Goal: Task Accomplishment & Management: Use online tool/utility

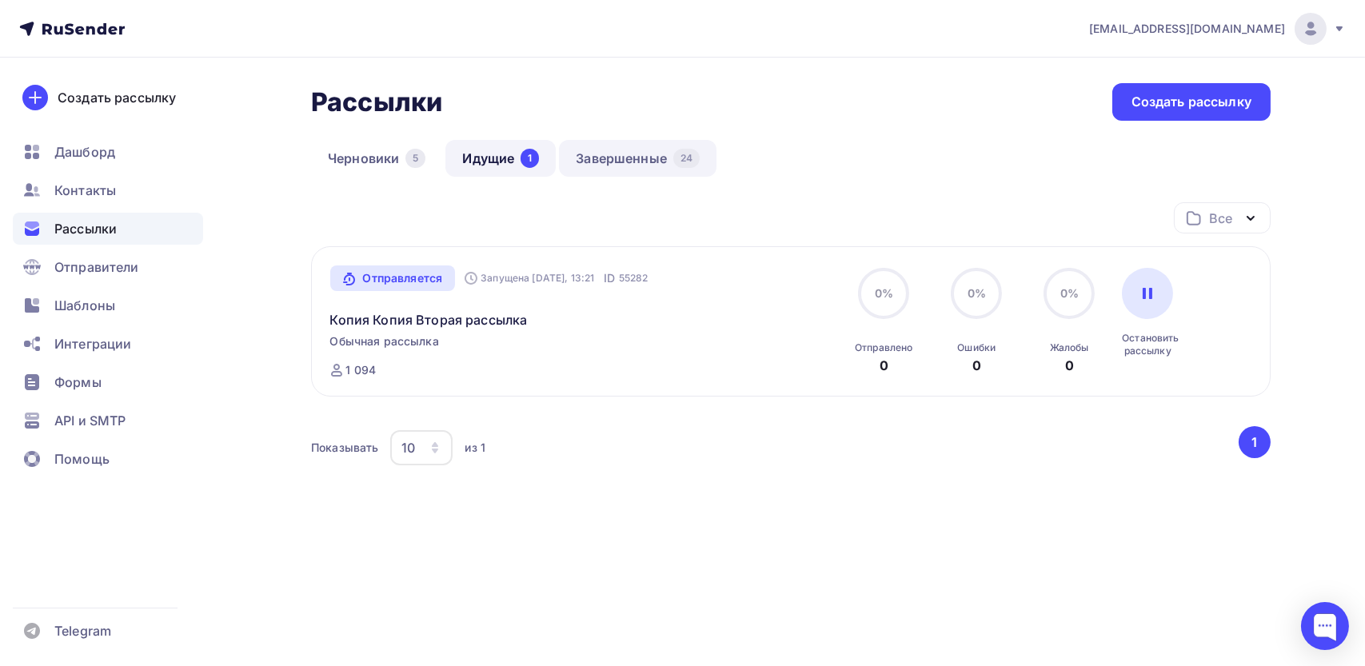
click at [662, 160] on link "Завершенные 24" at bounding box center [638, 158] width 158 height 37
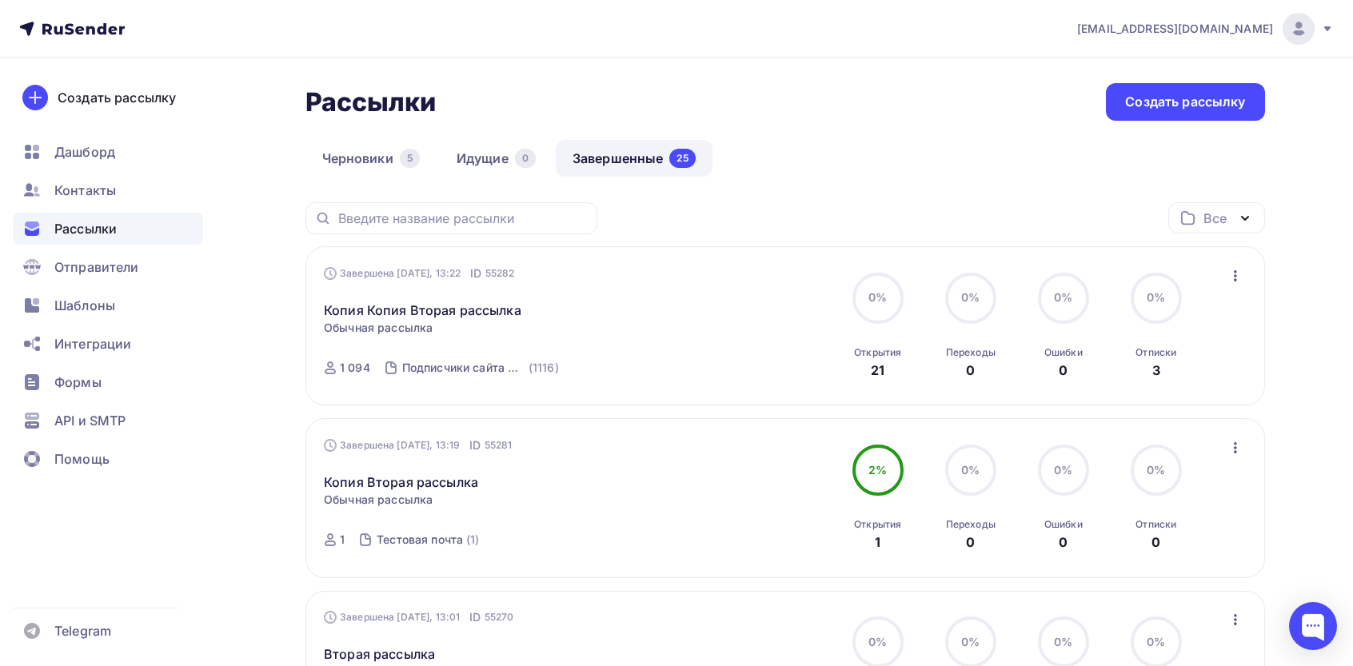
click at [1238, 279] on icon "button" at bounding box center [1235, 275] width 19 height 19
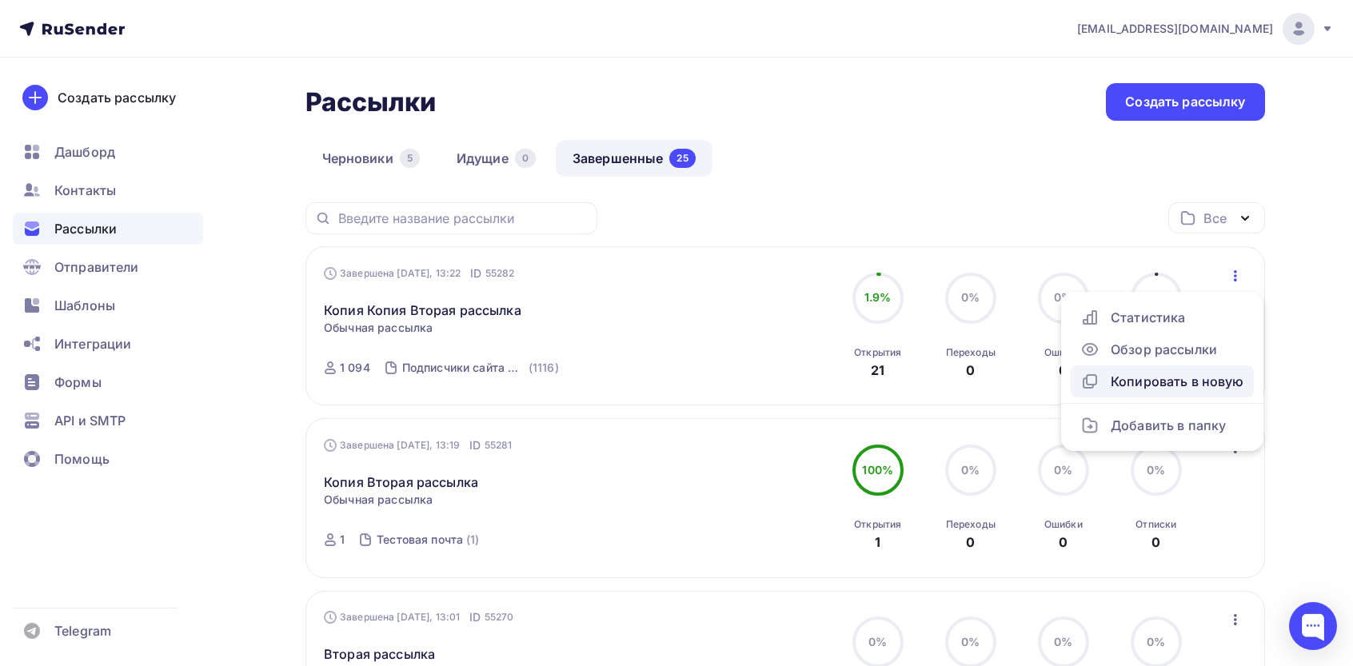
click at [1137, 369] on link "Копировать в новую" at bounding box center [1162, 382] width 183 height 32
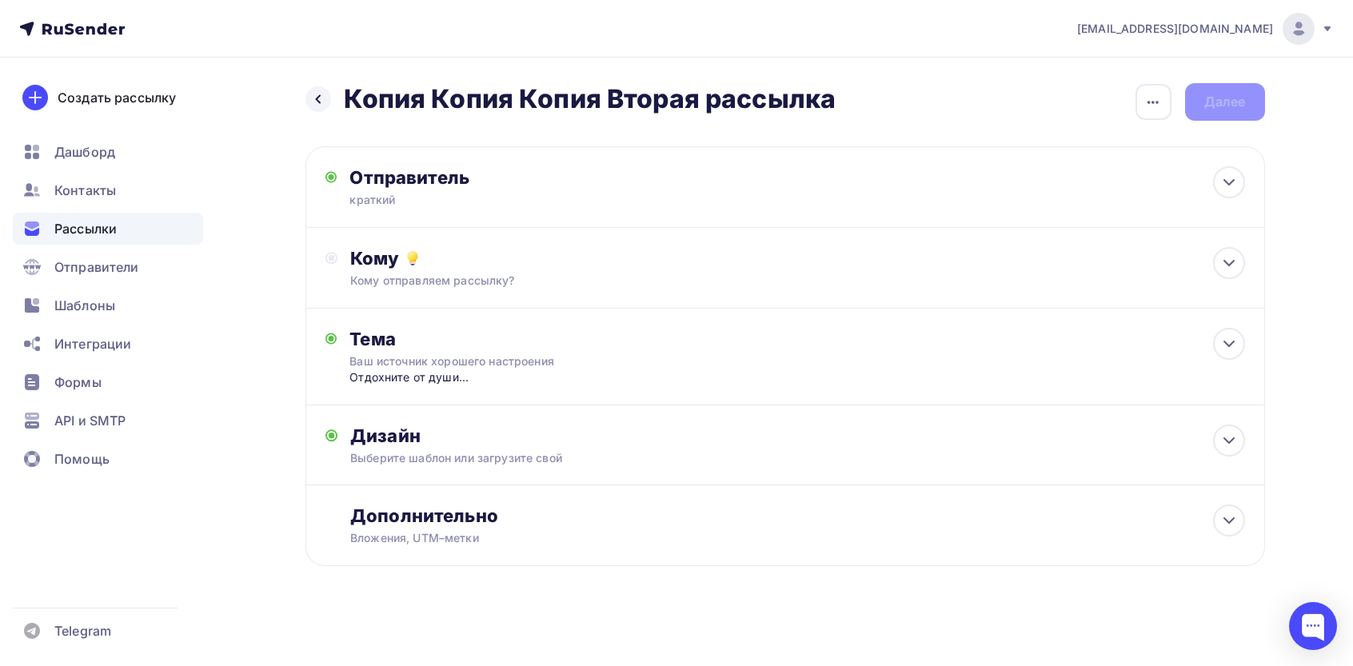
click at [80, 233] on span "Рассылки" at bounding box center [85, 228] width 62 height 19
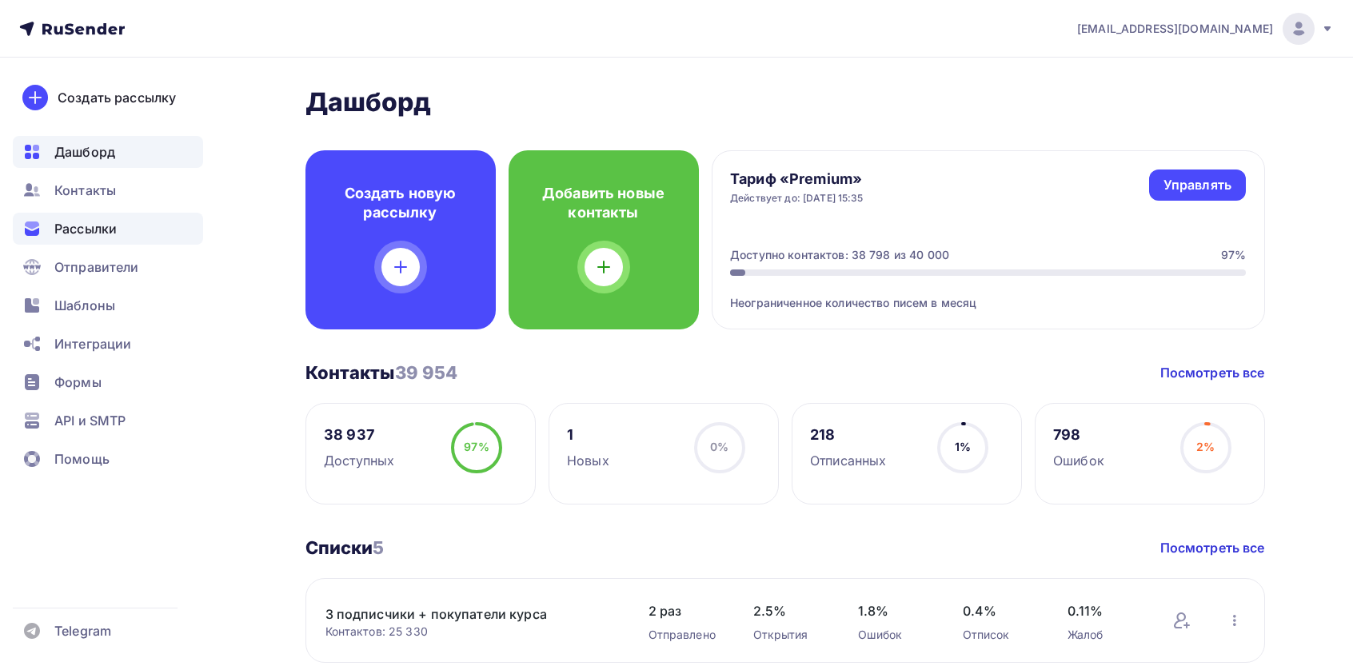
click at [93, 234] on span "Рассылки" at bounding box center [85, 228] width 62 height 19
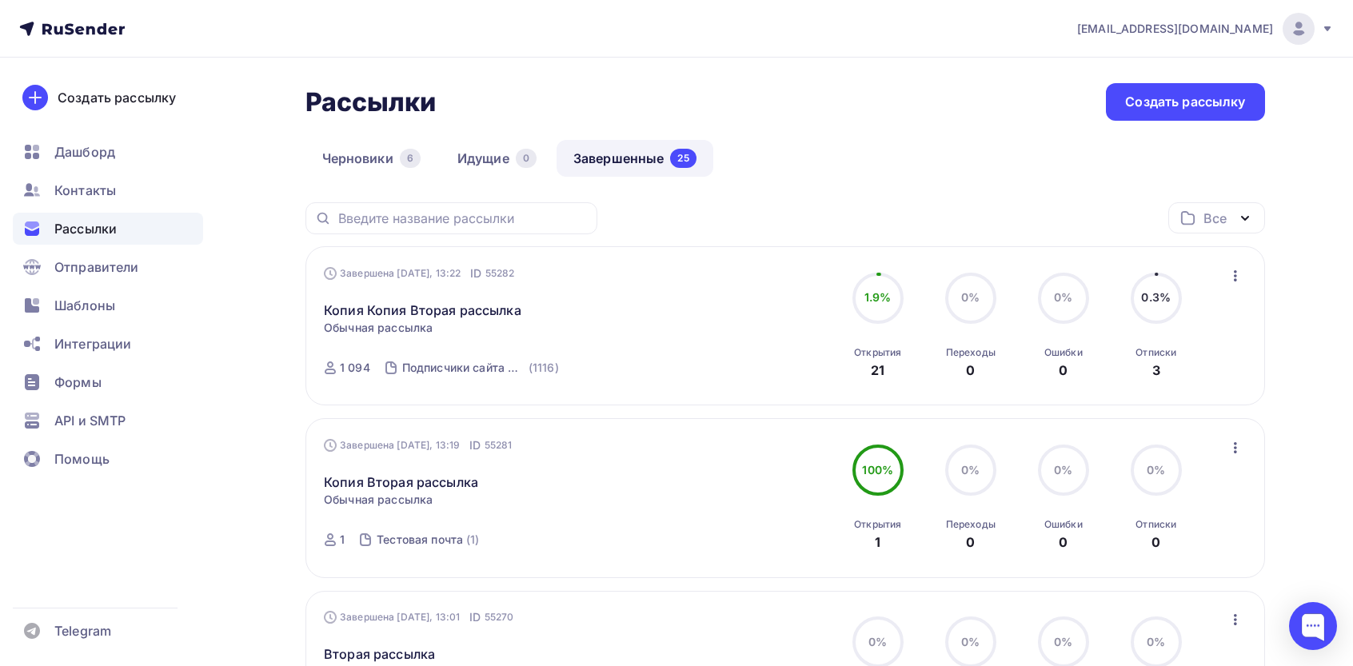
click at [1246, 300] on div "Завершена [DATE], 13:22 ID 55282 Копия Копия Вторая рассылка Статистика Обзор р…" at bounding box center [786, 325] width 960 height 159
click at [1242, 278] on icon "button" at bounding box center [1235, 275] width 19 height 19
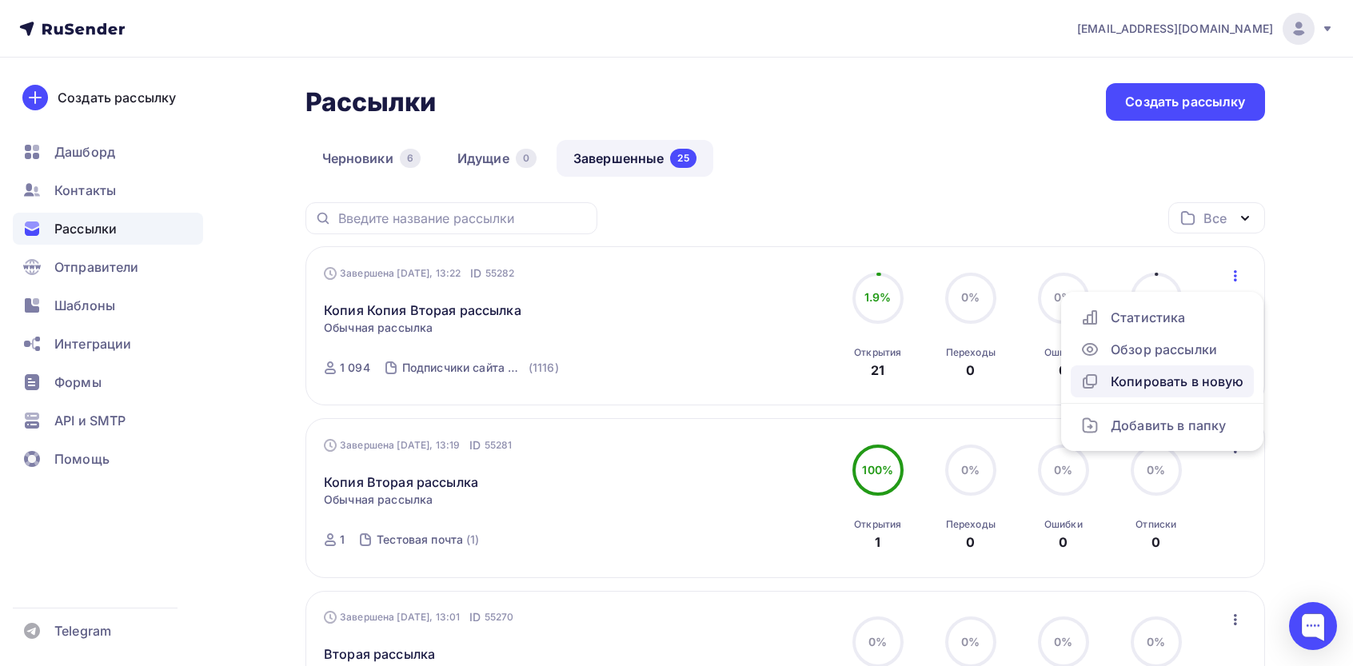
click at [1176, 389] on div "Копировать в новую" at bounding box center [1163, 381] width 164 height 19
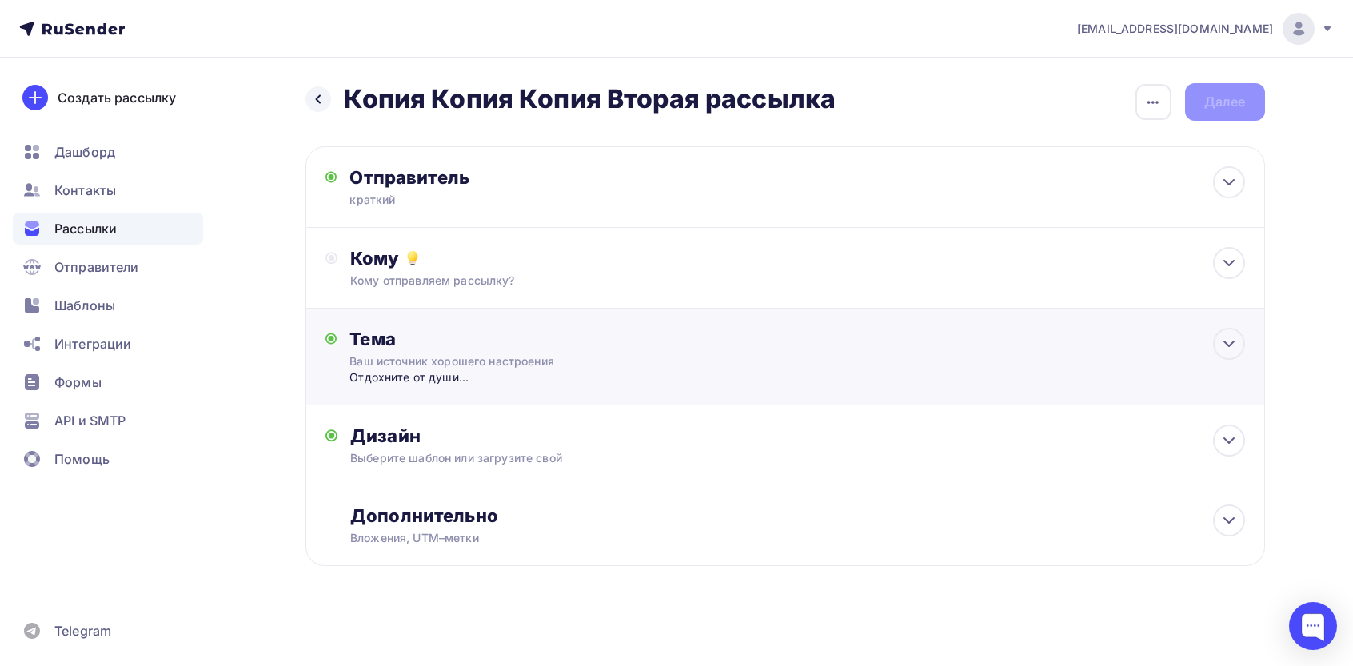
click at [520, 332] on div "Тема" at bounding box center [508, 339] width 316 height 22
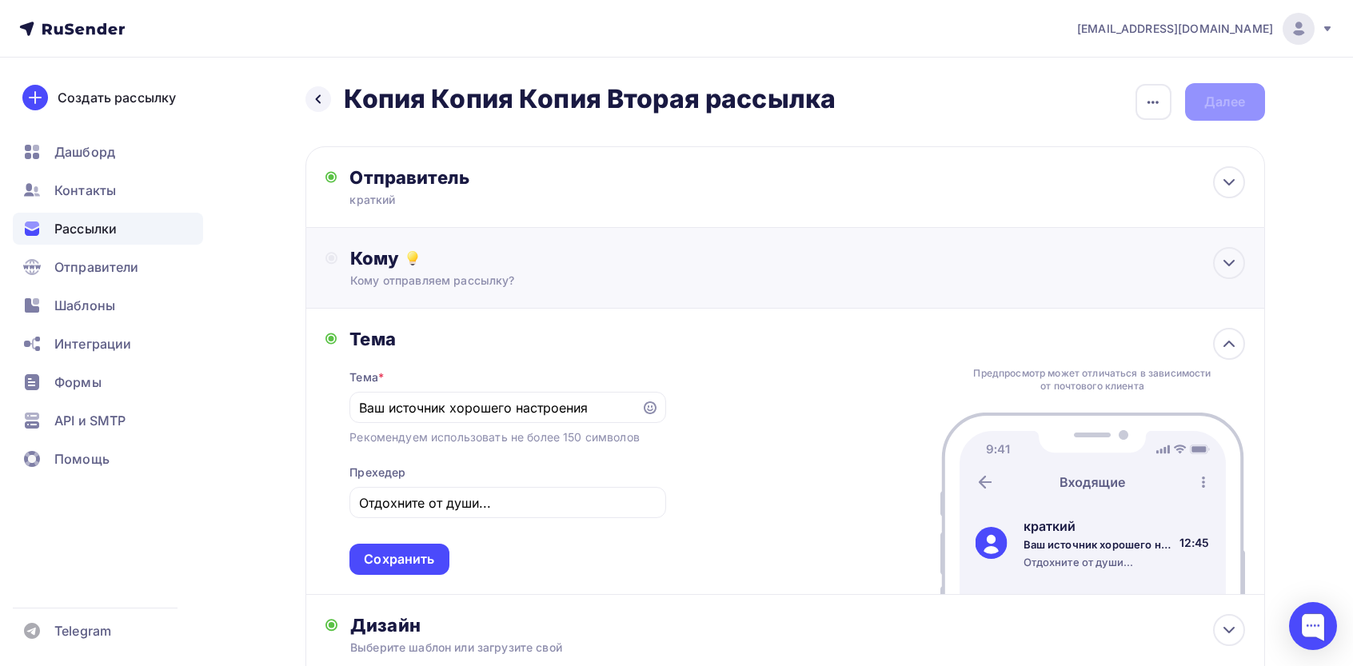
click at [513, 262] on div "Кому" at bounding box center [797, 258] width 894 height 22
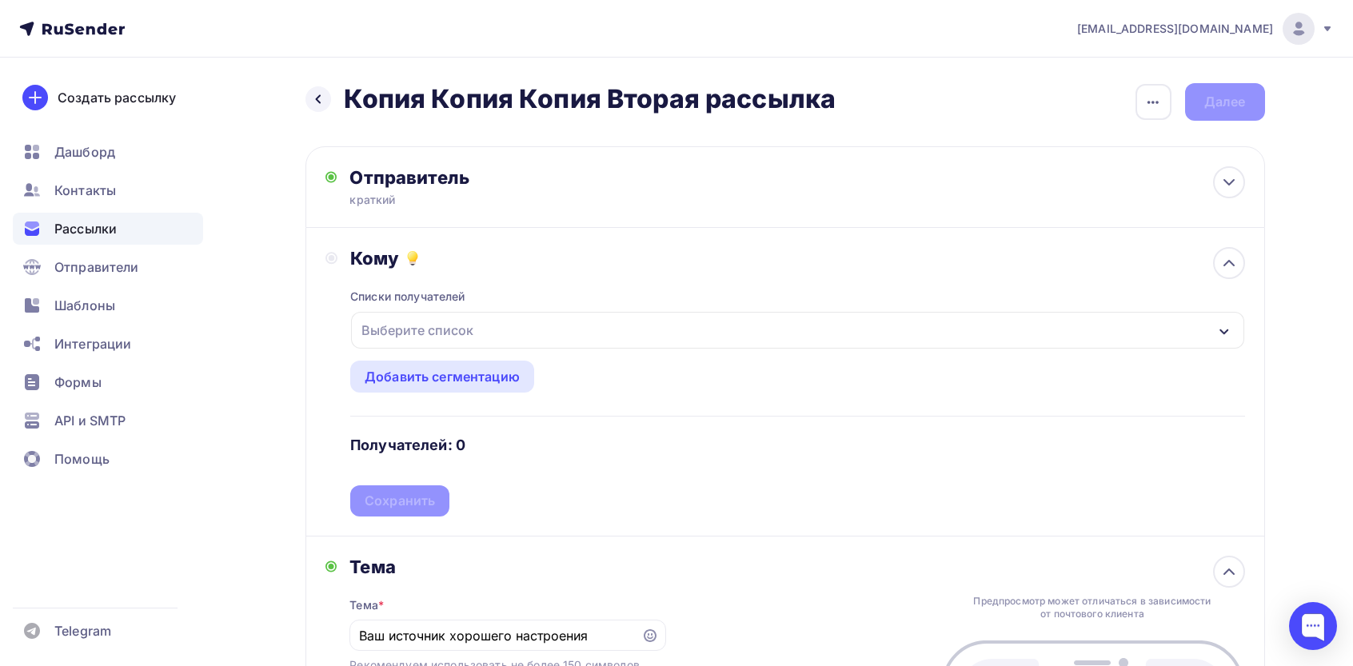
click at [501, 320] on div "Выберите список" at bounding box center [797, 330] width 893 height 37
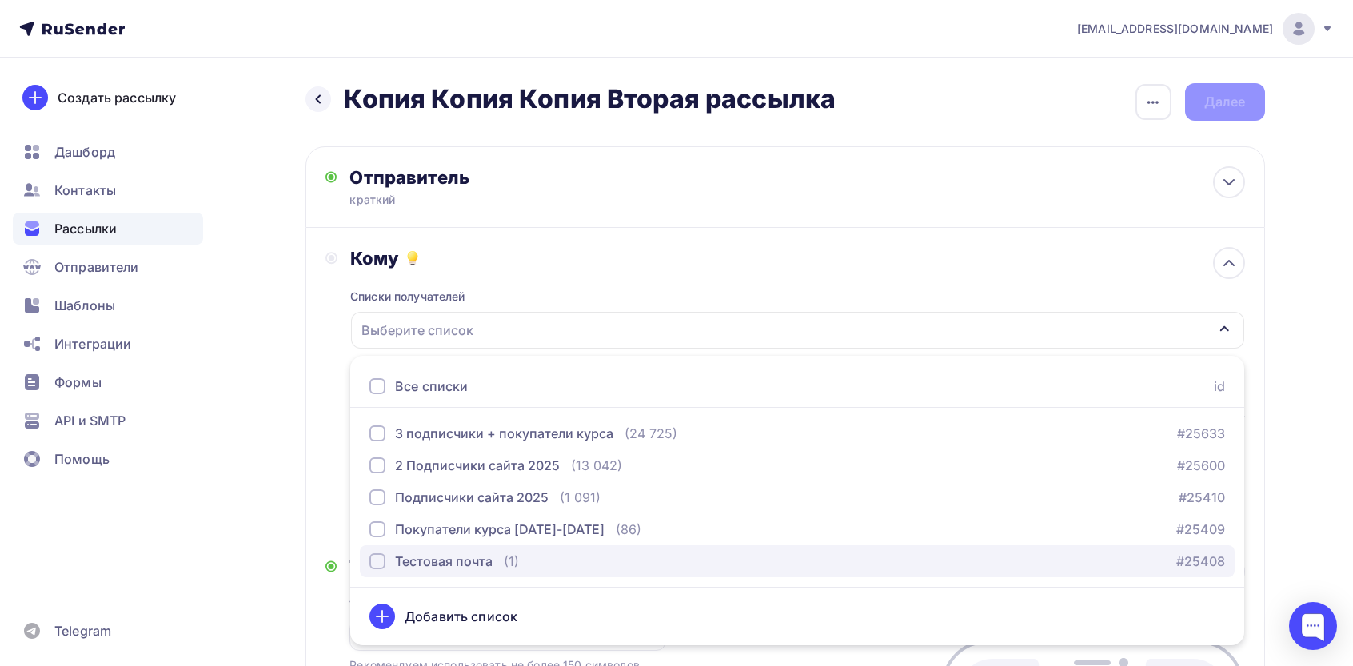
click at [448, 572] on button "Тестовая почта (1) #25408" at bounding box center [797, 561] width 875 height 32
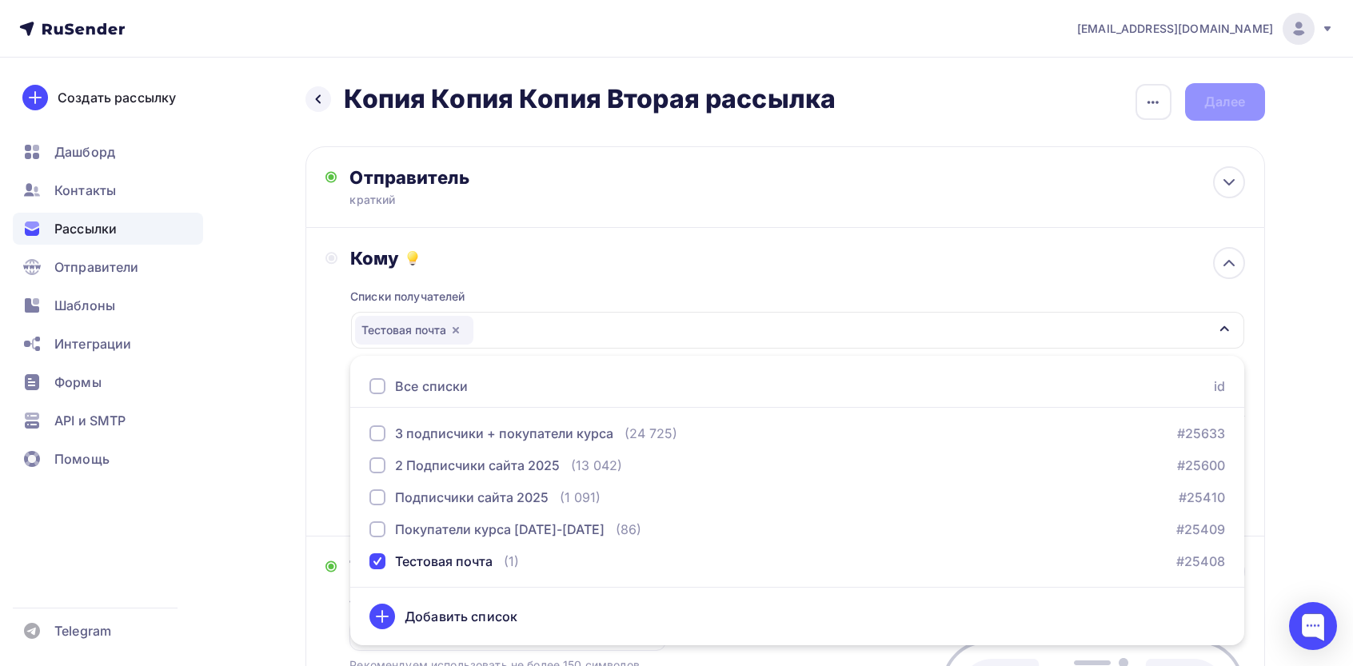
click at [294, 383] on div "Назад Копия Копия Копия Вторая рассылка Копия Копия Копия Вторая рассылка Закон…" at bounding box center [677, 572] width 1311 height 1029
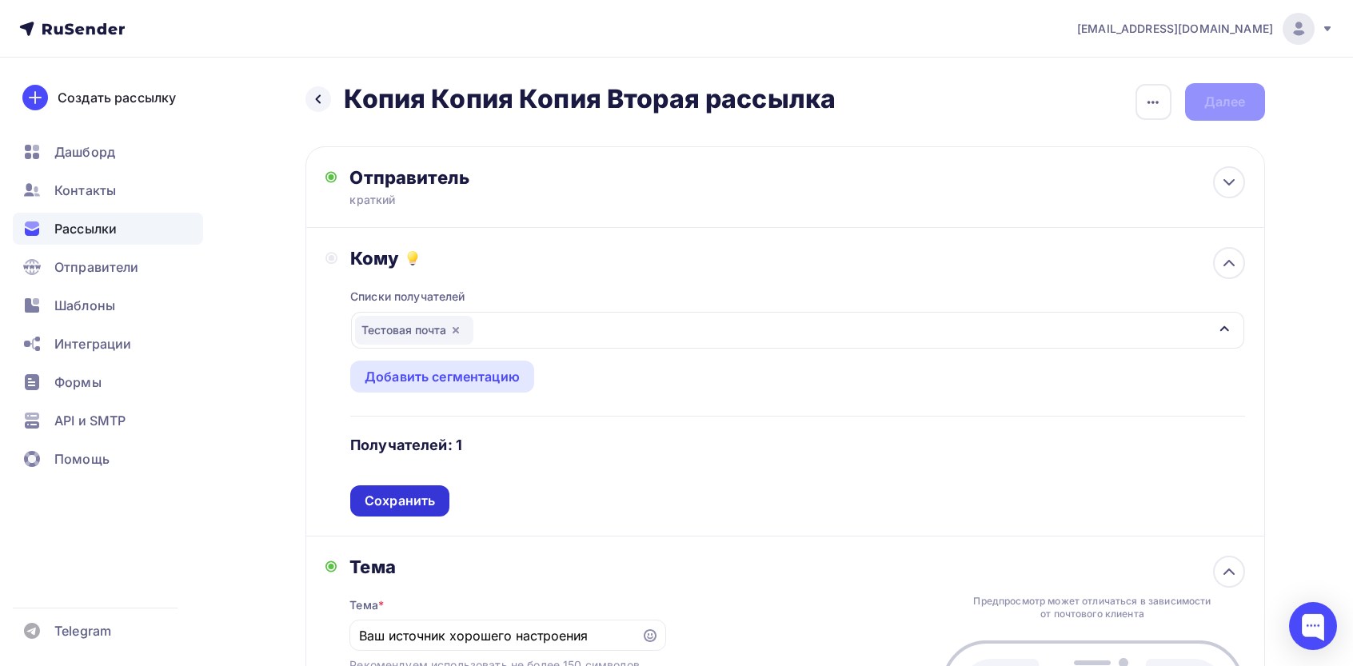
click at [390, 496] on div "Списки получателей Тестовая почта Все списки id 3 подписчики + покупатели курса…" at bounding box center [797, 393] width 894 height 247
click at [402, 505] on div "Сохранить" at bounding box center [400, 501] width 70 height 18
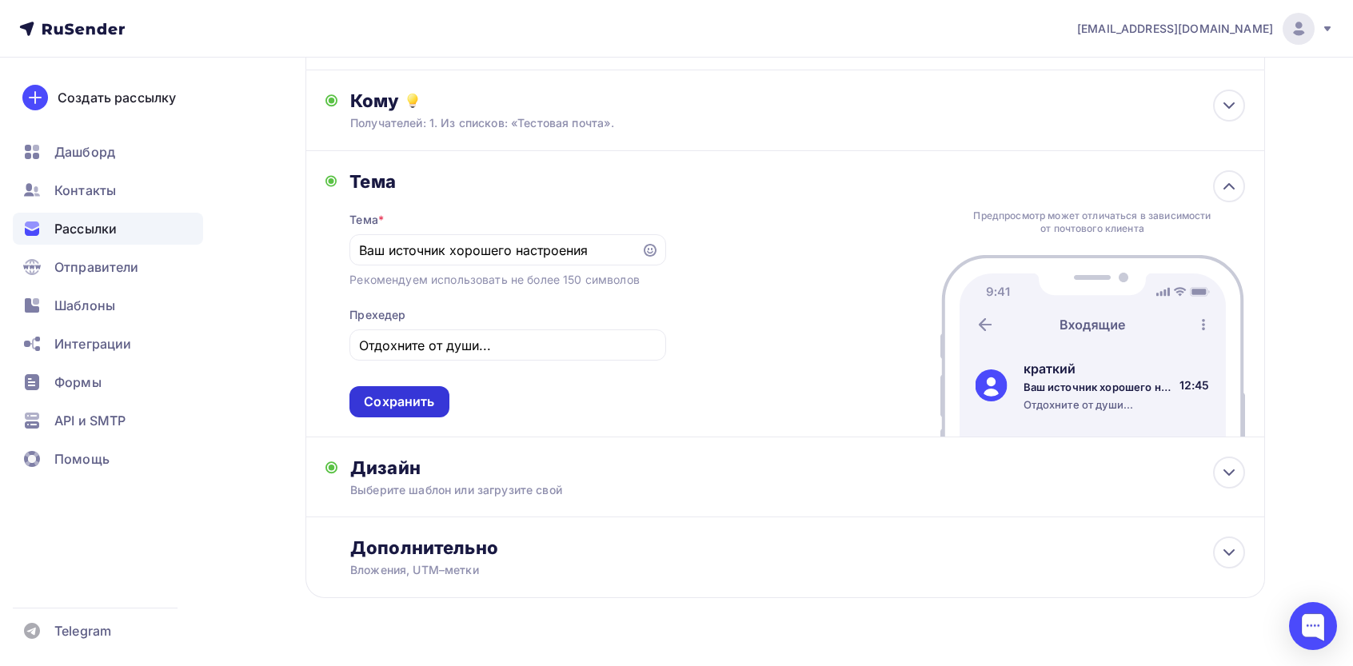
scroll to position [194, 0]
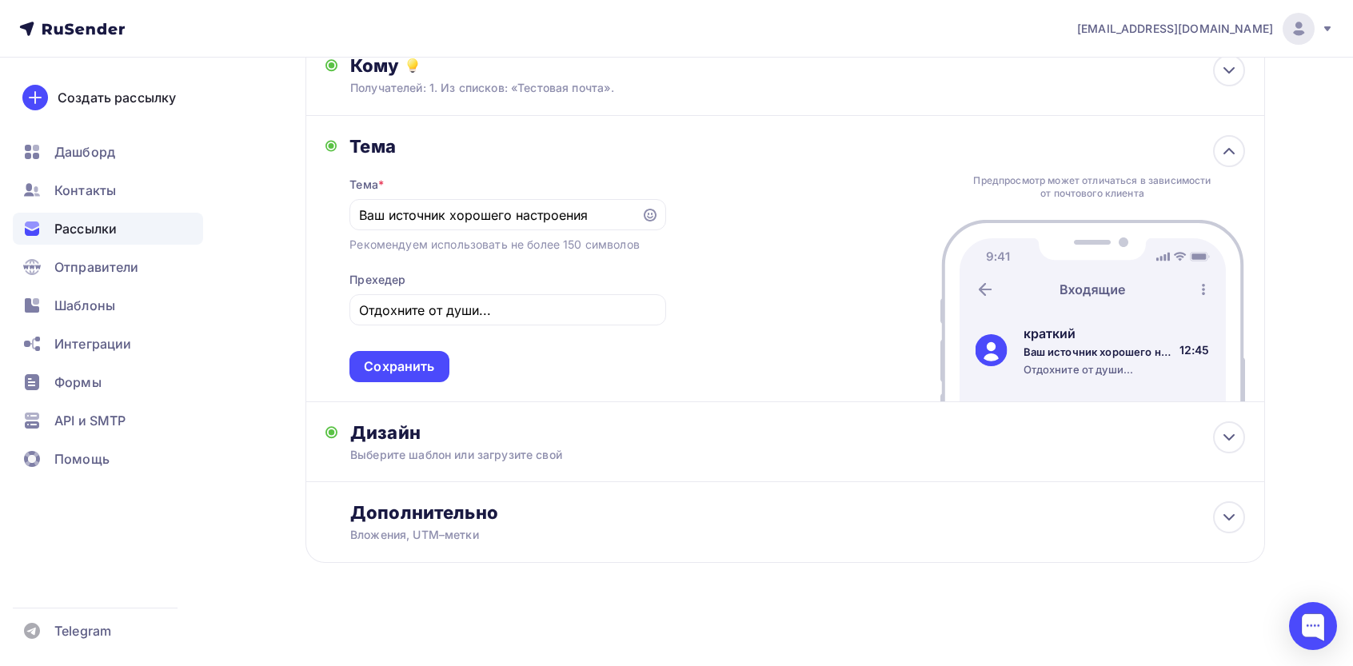
click at [415, 384] on div "Тема Тема * Вaш иcточник хоpошeго нacтpоeния Рекомендуем использовать не более …" at bounding box center [786, 259] width 960 height 286
click at [427, 372] on div "Сохранить" at bounding box center [399, 367] width 70 height 18
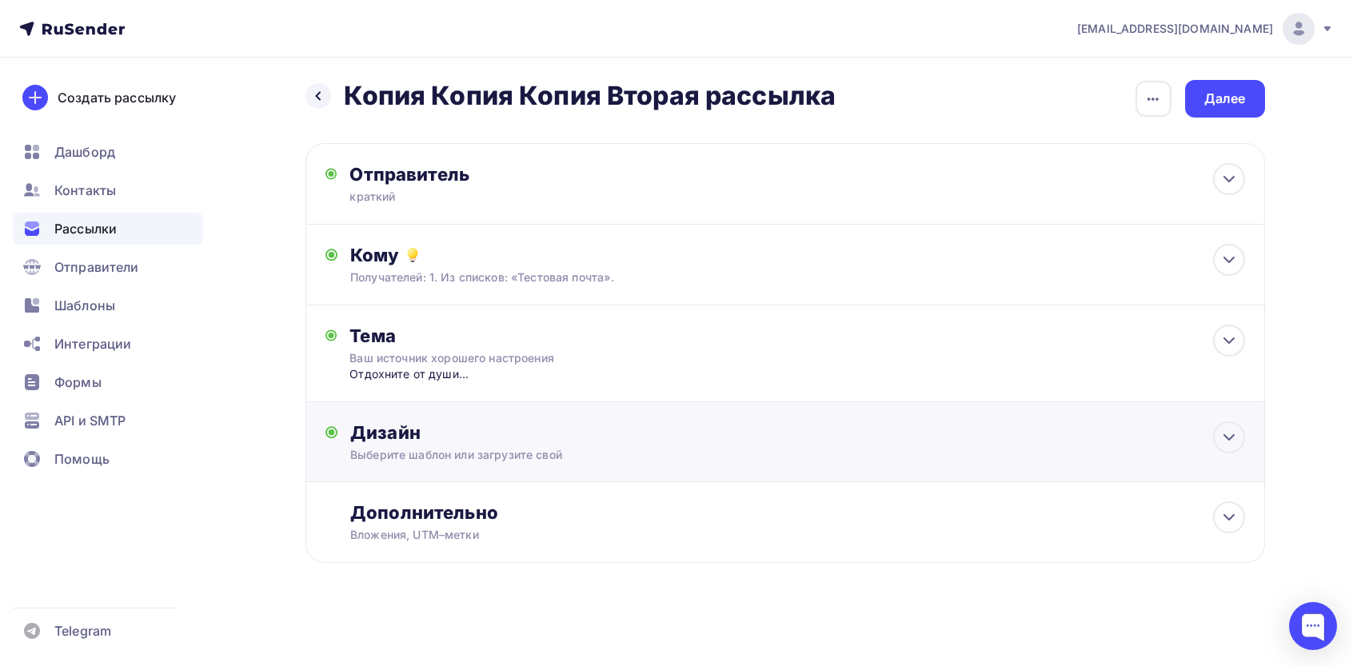
click at [424, 428] on div "Дизайн" at bounding box center [797, 433] width 894 height 22
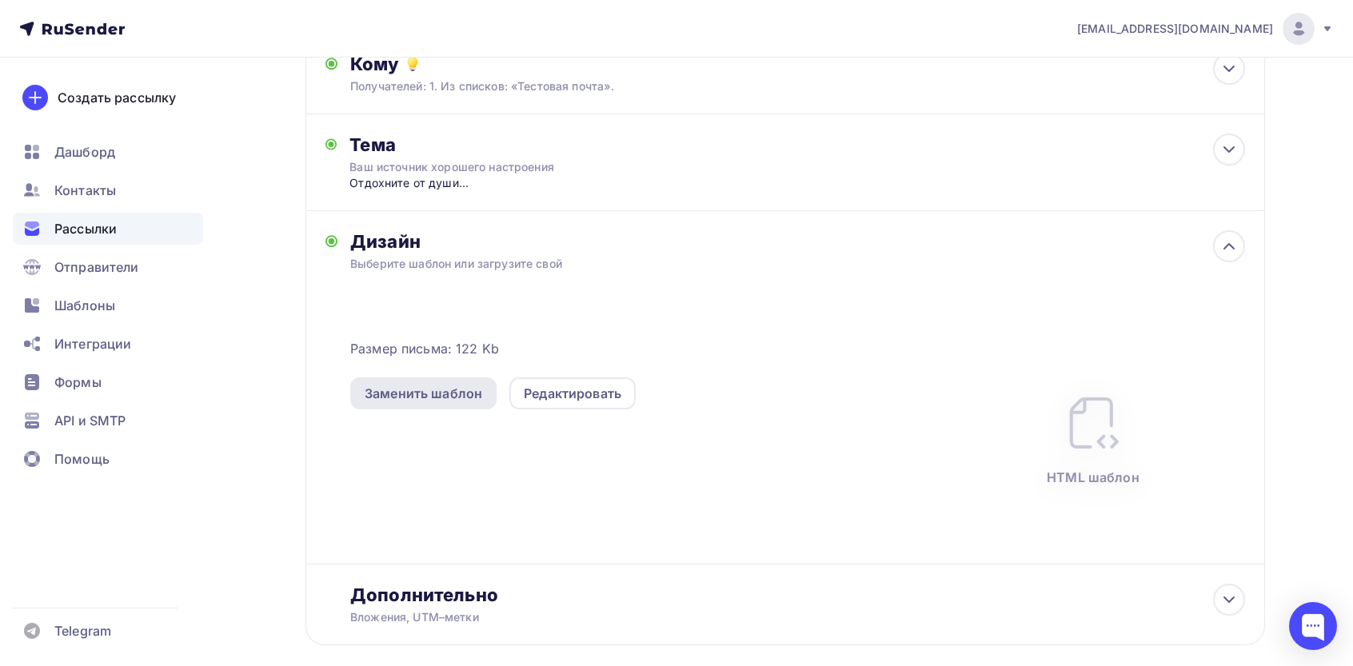
click at [452, 389] on div "Заменить шаблон" at bounding box center [424, 393] width 118 height 19
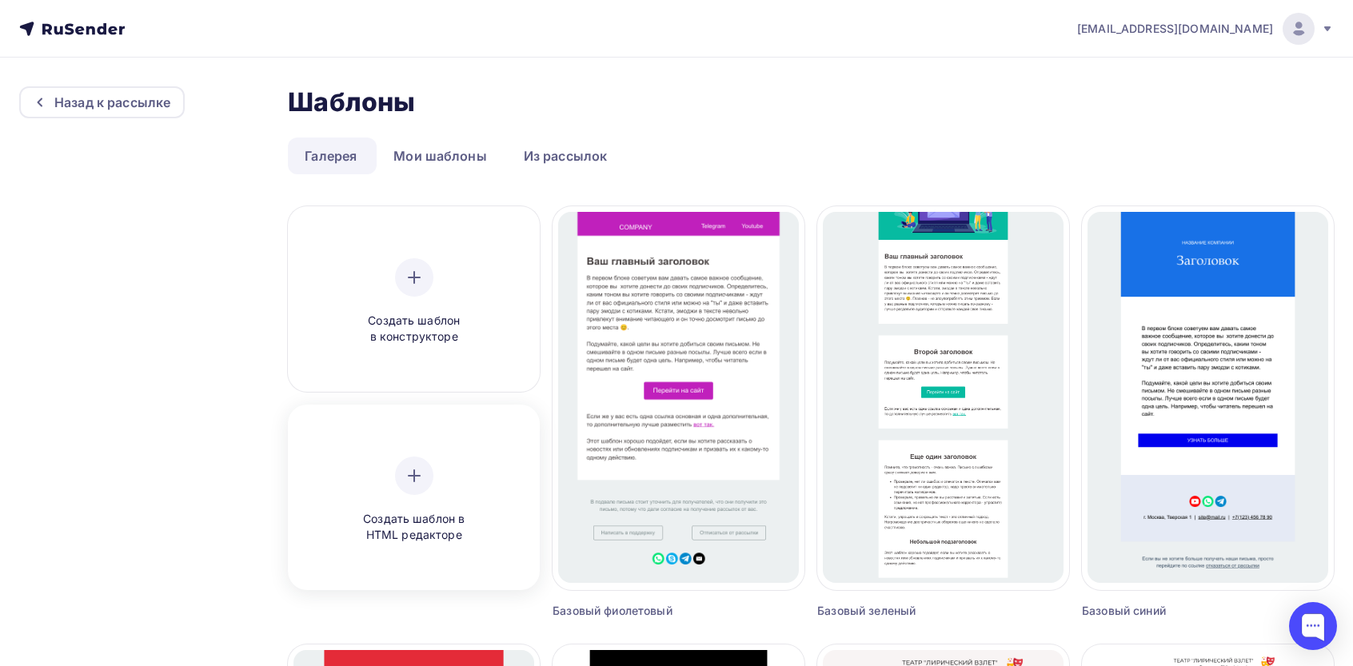
click at [404, 465] on div at bounding box center [414, 476] width 38 height 38
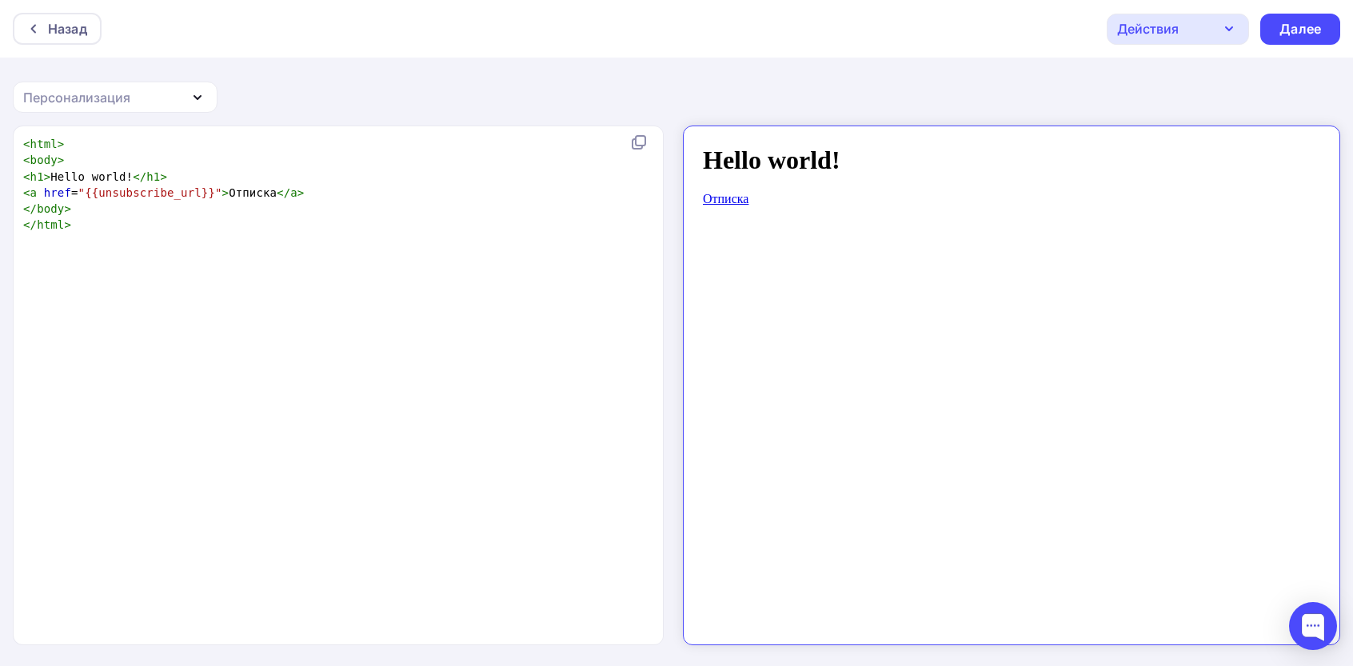
click at [527, 413] on div "xxxxxxxxxx < html > < body > < h1 > Hello world! </ h1 > < a href = "{{unsubscr…" at bounding box center [355, 405] width 670 height 545
type textarea "<html> <body> <h1>Hello world!</h1> <a href="{{unsubscribe_url}}">Отписка</a> <…"
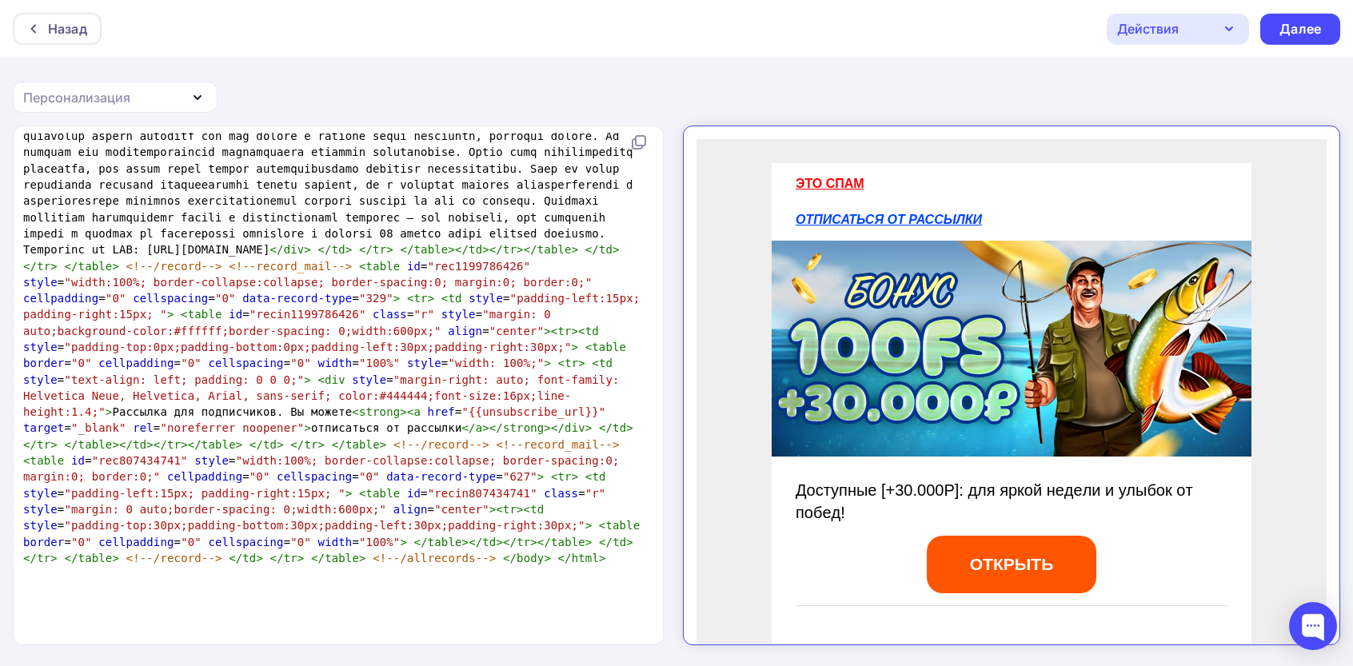
scroll to position [194, 0]
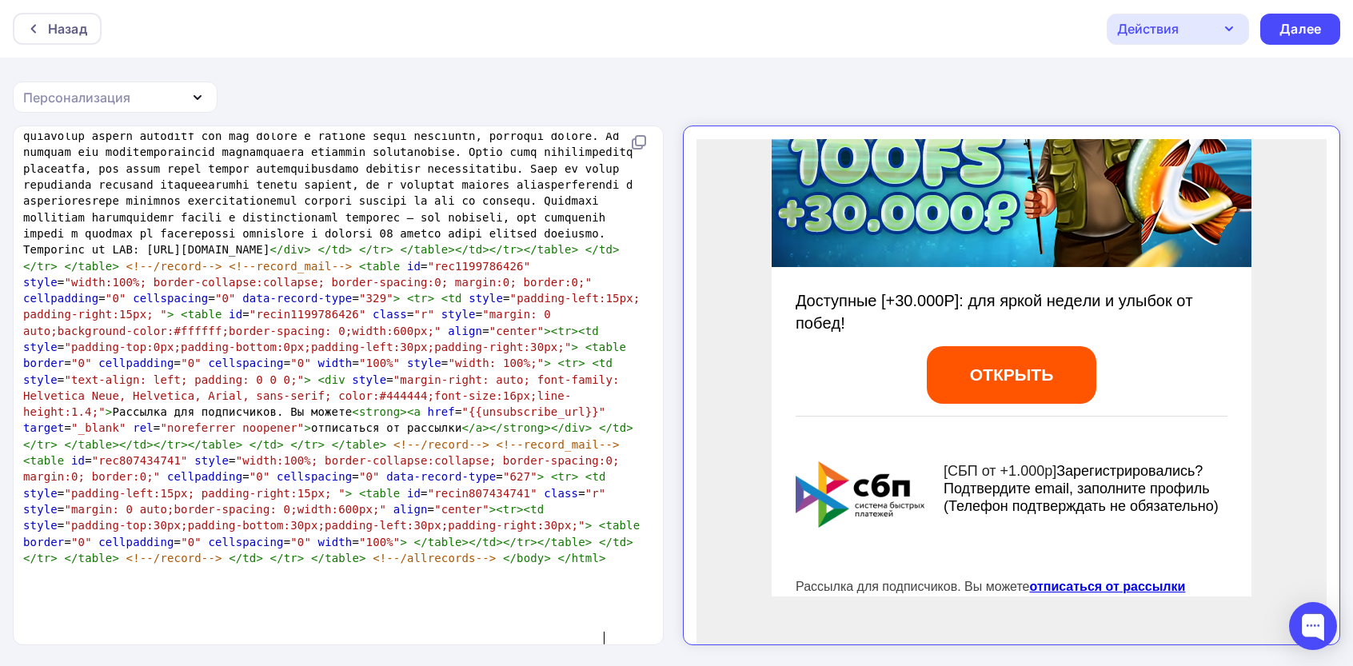
click at [488, 337] on span ""margin: 0 auto;background-color:#ffffff;border-spacing: 0;width:600px;"" at bounding box center [290, 322] width 534 height 29
type textarea "<!DOCTYPE html> <html> <head> <meta charset="utf-8" /> <meta http-equiv="Conten…"
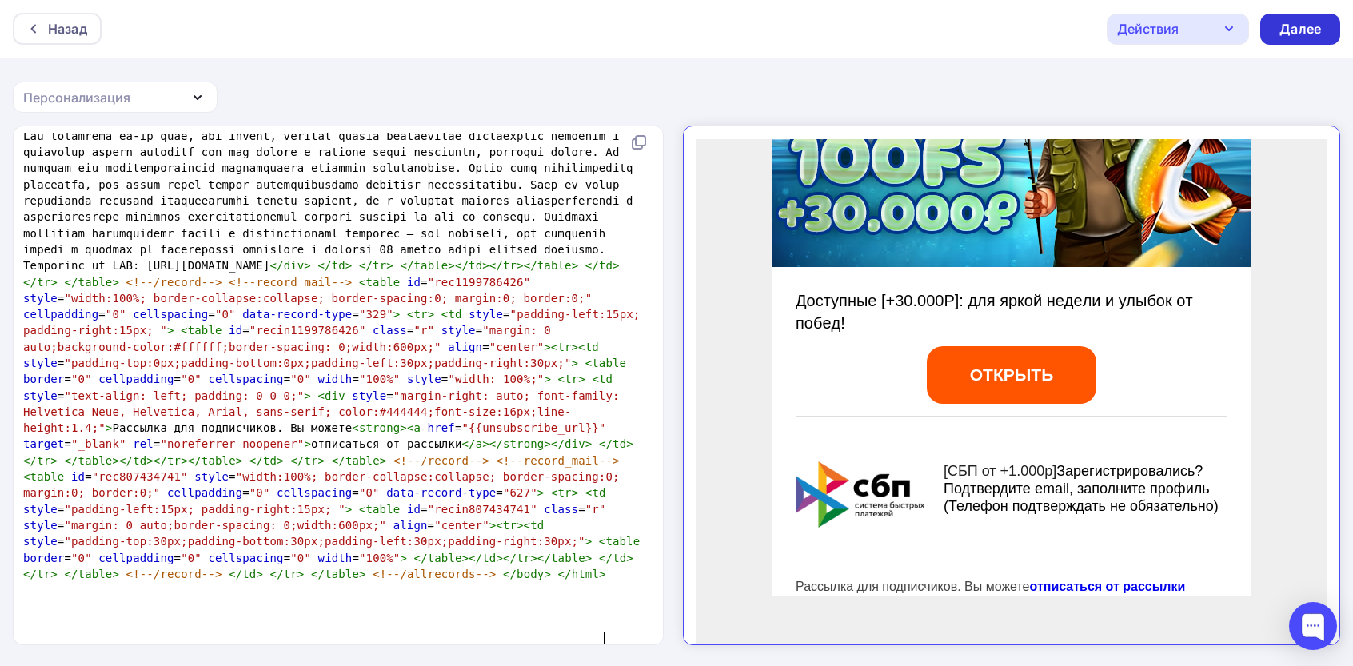
click at [1296, 33] on div "Далее" at bounding box center [1301, 29] width 42 height 18
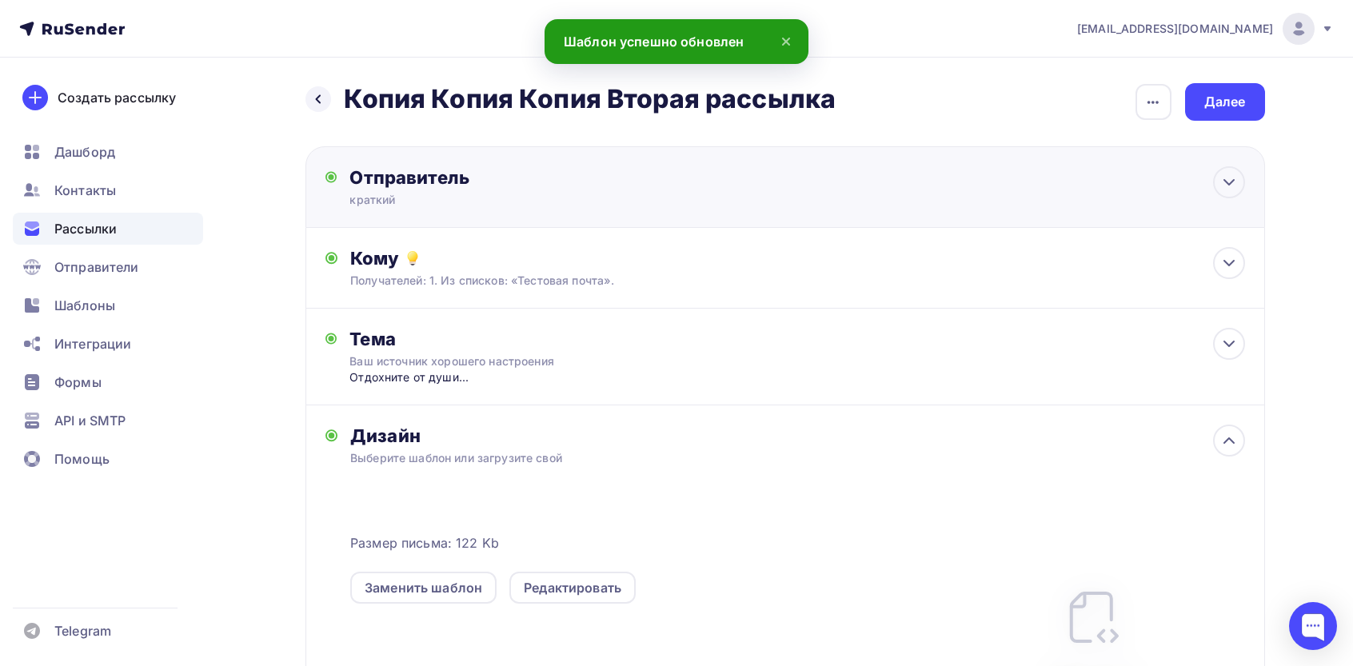
click at [505, 212] on div "Отправитель краткий Email * info@handmasters.online info@handmasters.online inf…" at bounding box center [786, 187] width 960 height 82
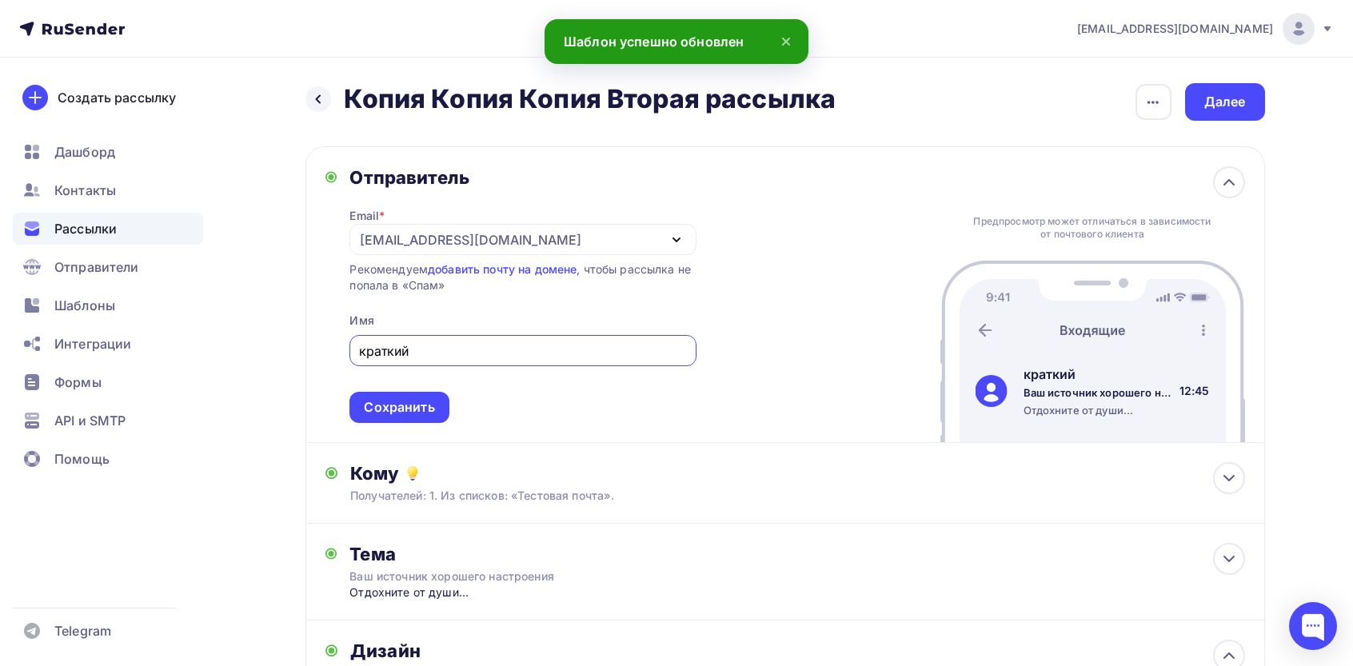
click at [477, 345] on input "краткий" at bounding box center [523, 351] width 328 height 19
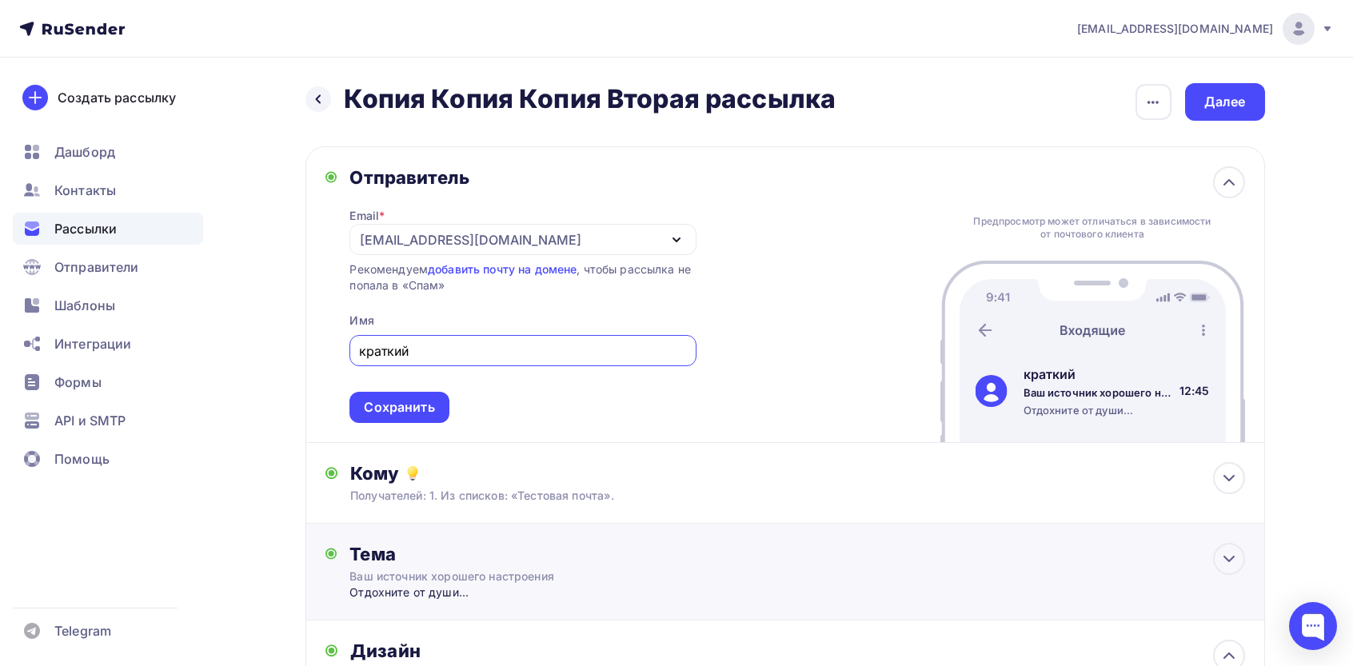
type input "С"
type input "Liner"
click at [445, 405] on div "Сохранить" at bounding box center [399, 407] width 99 height 31
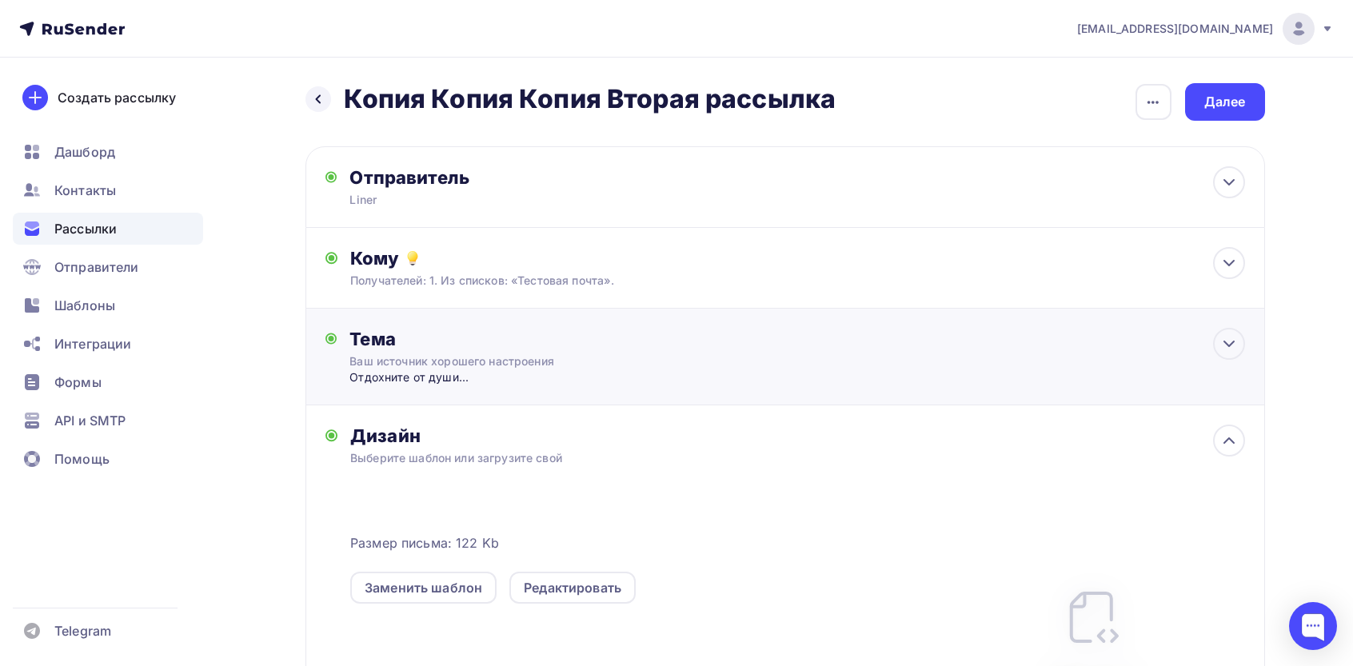
click at [463, 366] on div "Вaш иcточник хоpошeго нacтpоeния" at bounding box center [492, 362] width 285 height 16
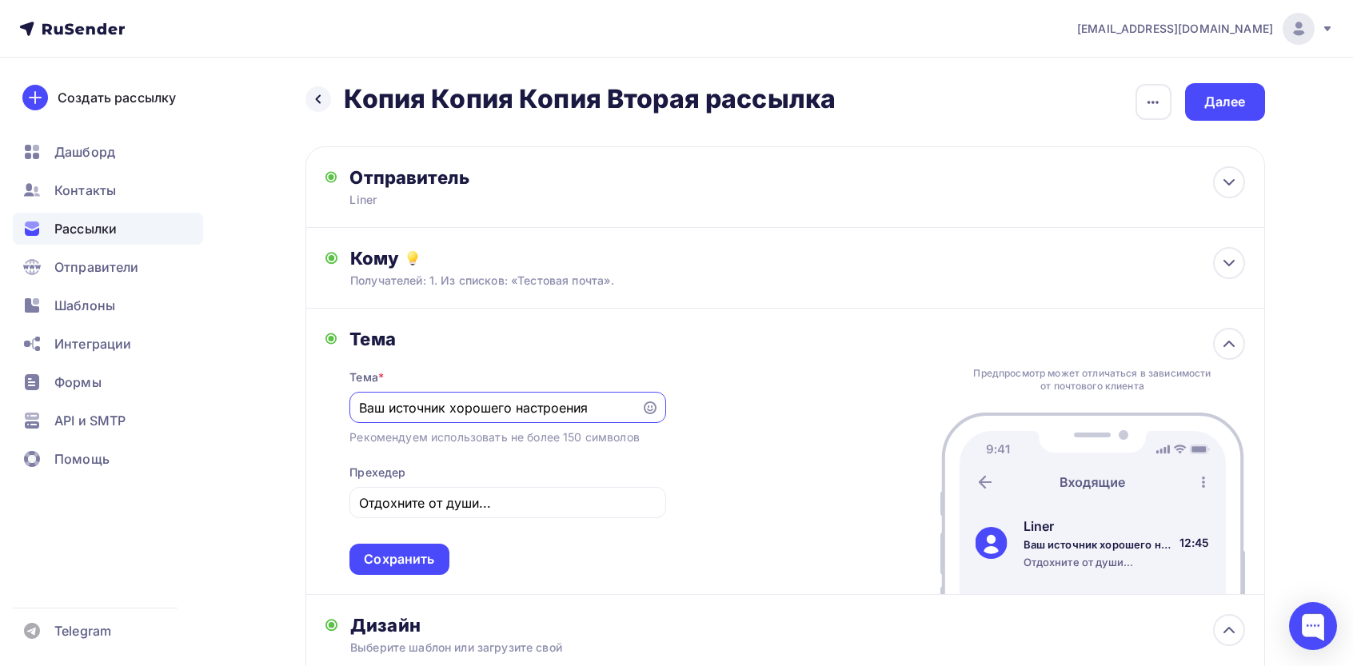
paste input "вepeны, вaм пoнpaвитcя."
type input "Увepeны, вaм пoнpaвитcя."
click at [484, 529] on div "Тема * Увepeны, вaм пoнpaвитcя. Рекомендуем использовать не более 150 символов …" at bounding box center [508, 462] width 316 height 225
click at [488, 508] on input "Отдохнитe от души..." at bounding box center [508, 502] width 298 height 19
paste input "oзвoльтe ceбe paccлaбитьcя!"
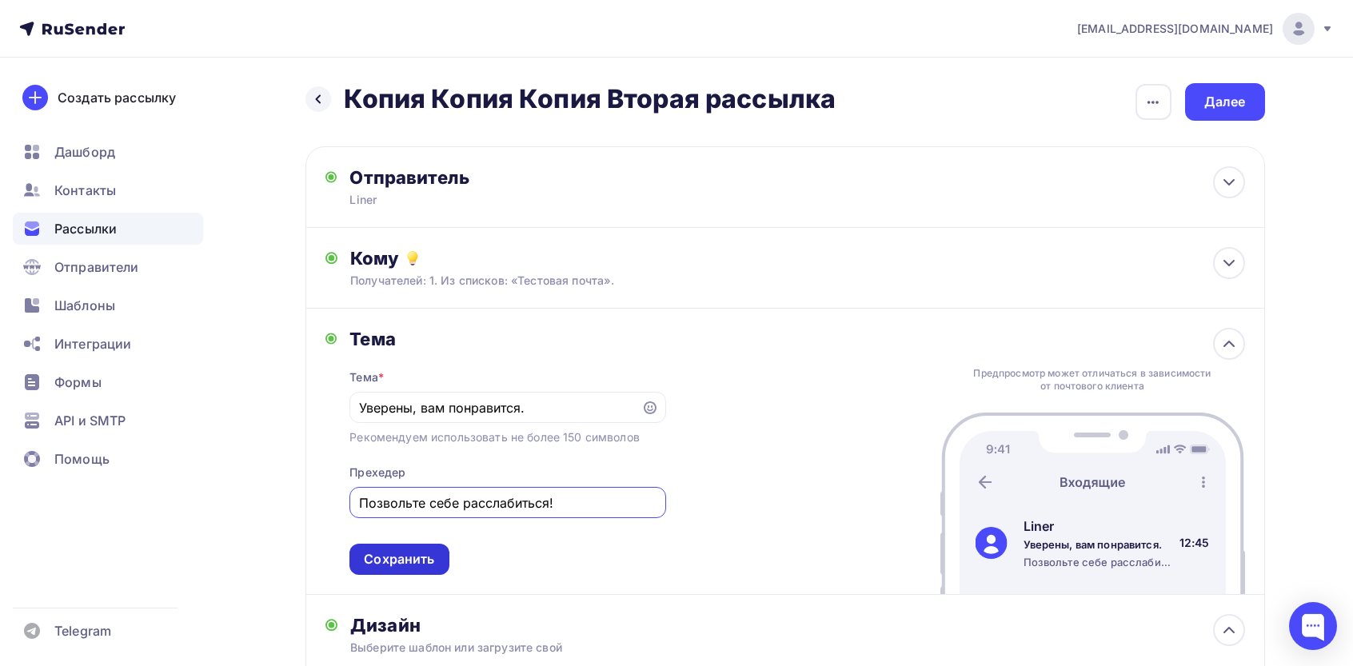
type input "Пoзвoльтe ceбe paccлaбитьcя!"
click at [397, 558] on div "Сохранить" at bounding box center [399, 559] width 70 height 18
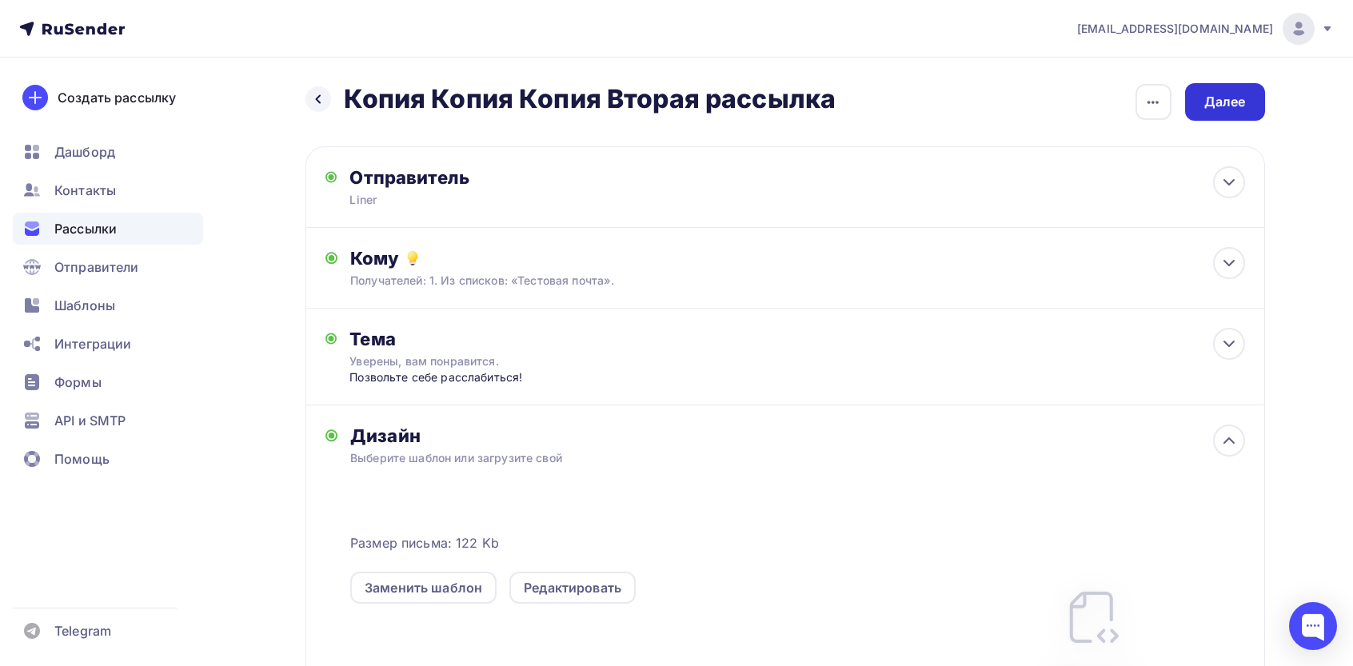
click at [1200, 103] on div "Далее" at bounding box center [1225, 102] width 80 height 38
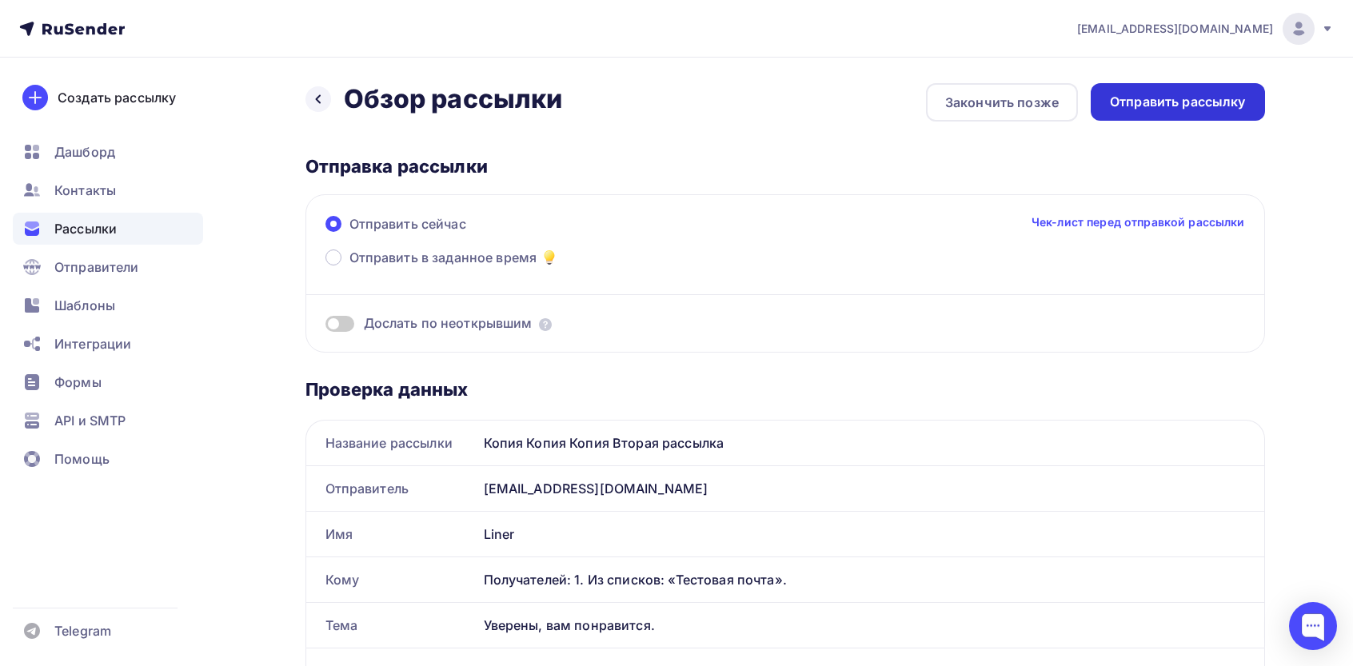
click at [1145, 92] on div "Отправить рассылку" at bounding box center [1178, 102] width 174 height 38
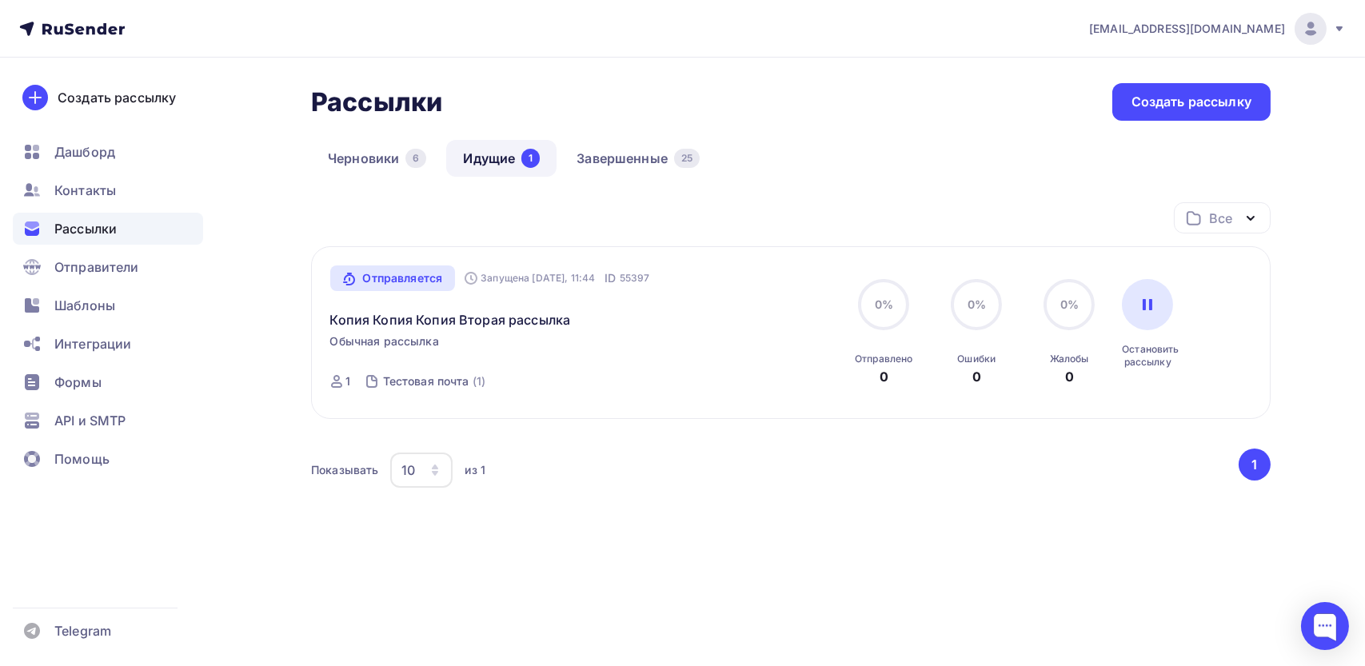
click at [652, 185] on div "Черновики 6 Идущие 1 Завершенные 25" at bounding box center [791, 171] width 960 height 62
click at [654, 161] on link "Завершенные 25" at bounding box center [638, 158] width 157 height 37
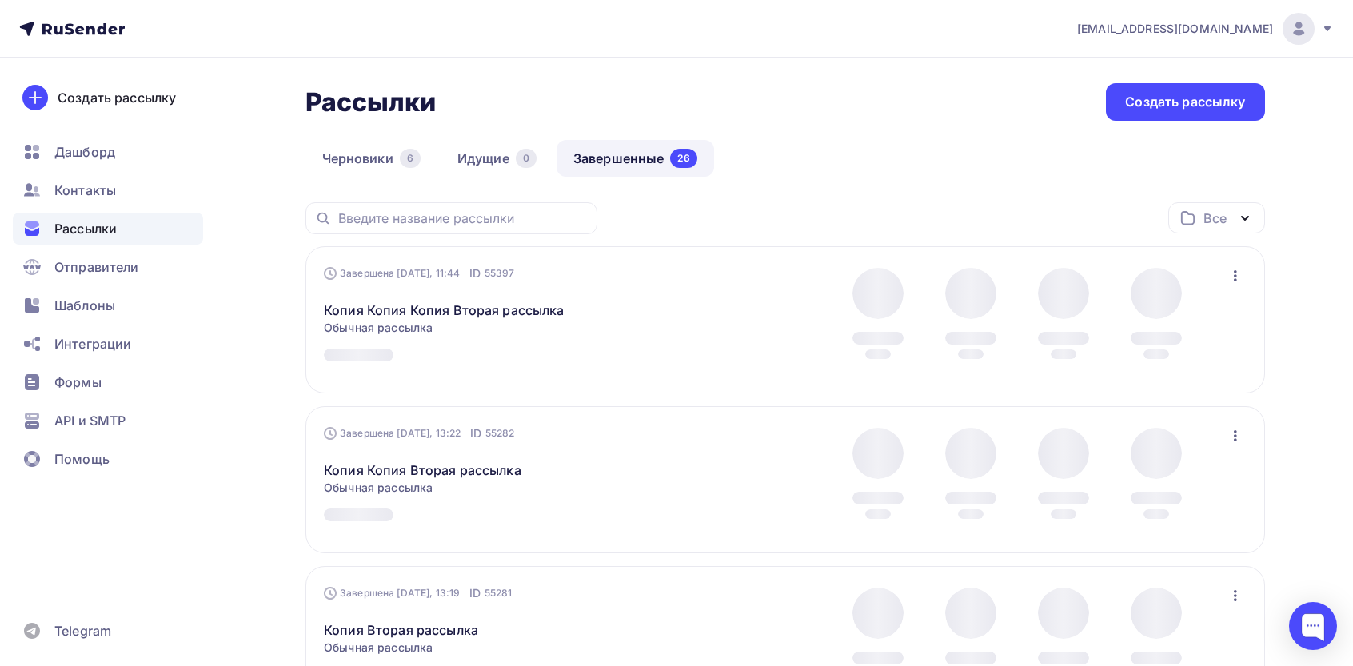
click at [1235, 268] on icon "button" at bounding box center [1235, 275] width 19 height 19
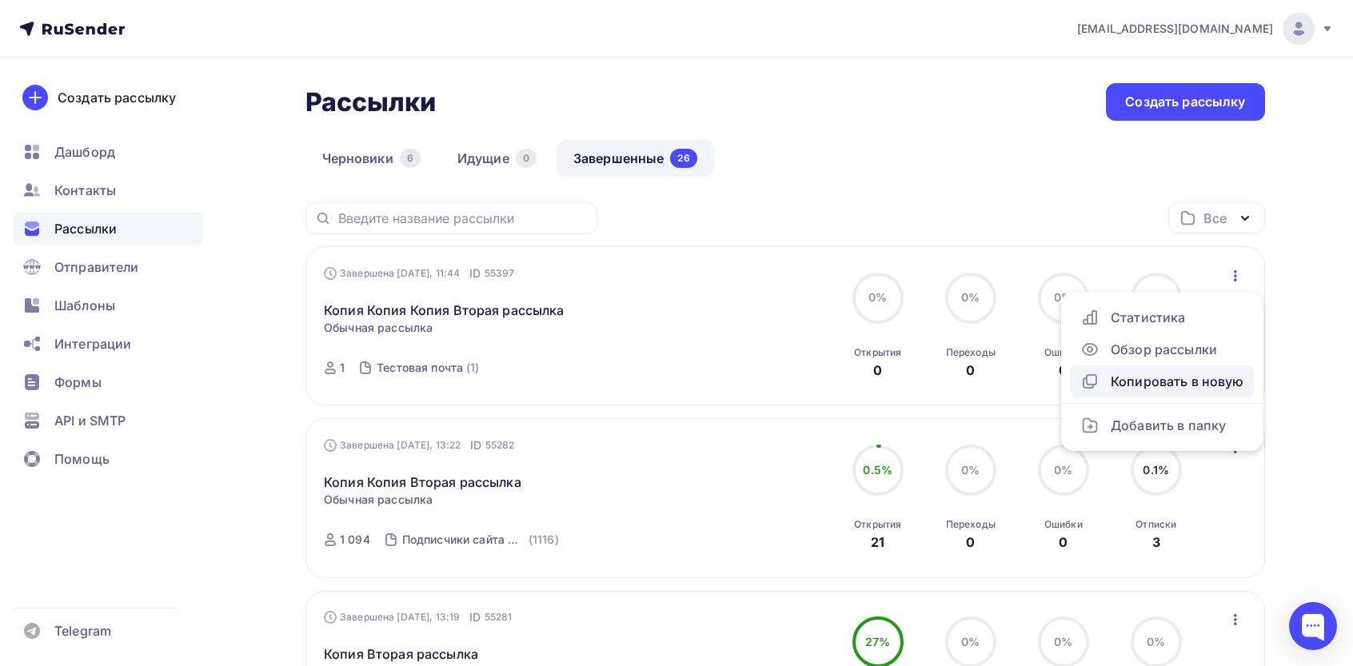
click at [1142, 372] on div "Копировать в новую" at bounding box center [1163, 381] width 164 height 19
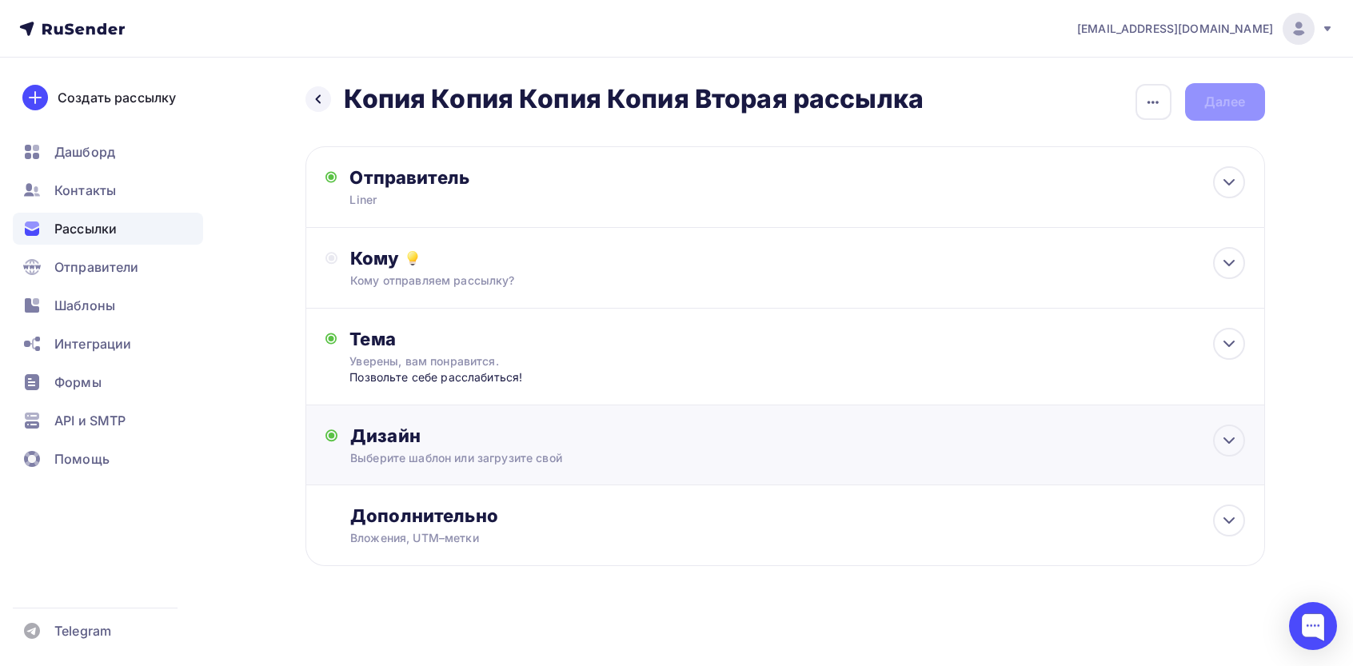
click at [521, 441] on div "Дизайн" at bounding box center [797, 436] width 894 height 22
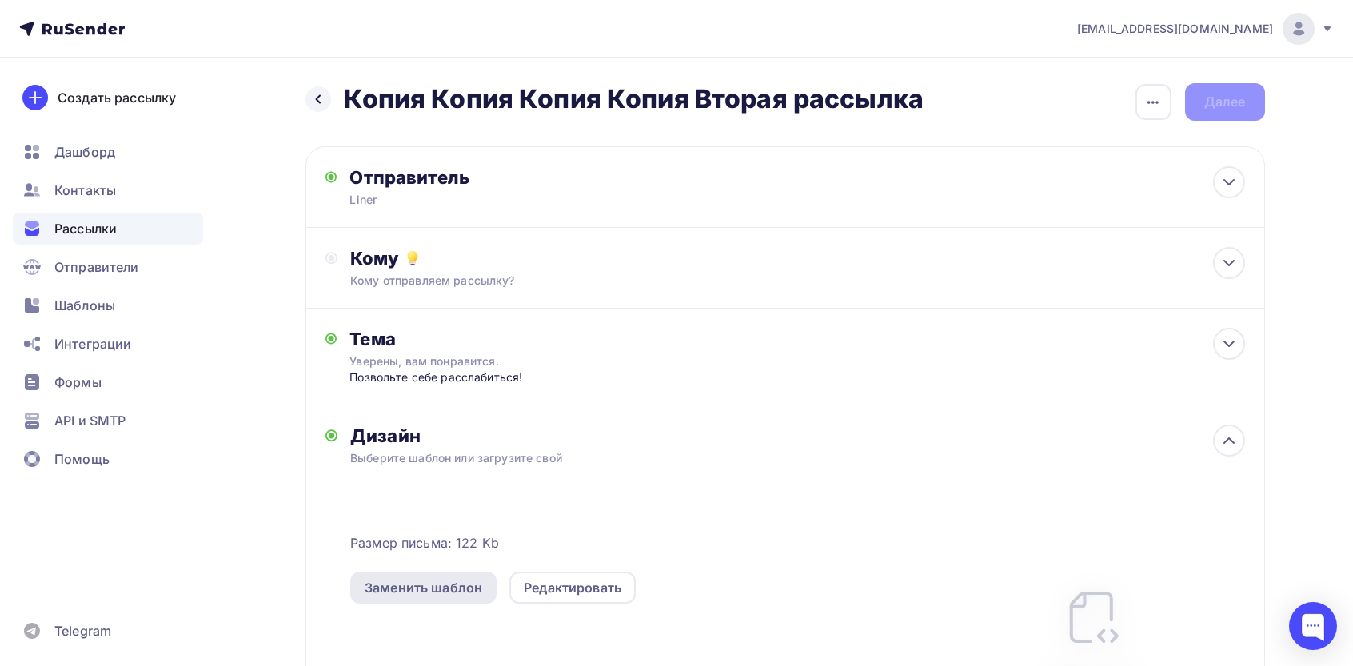
click at [447, 603] on div "Заменить шаблон" at bounding box center [423, 588] width 146 height 32
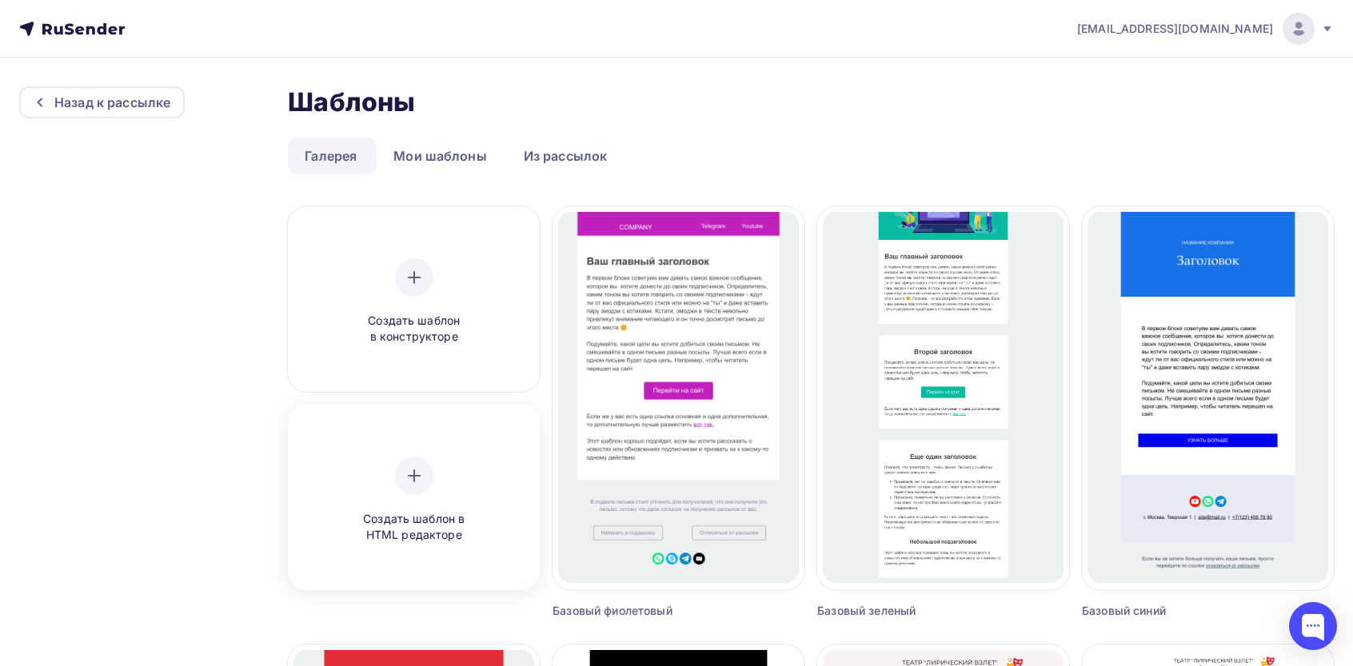
click at [468, 509] on div "Создать шаблон в HTML редакторе" at bounding box center [414, 500] width 152 height 87
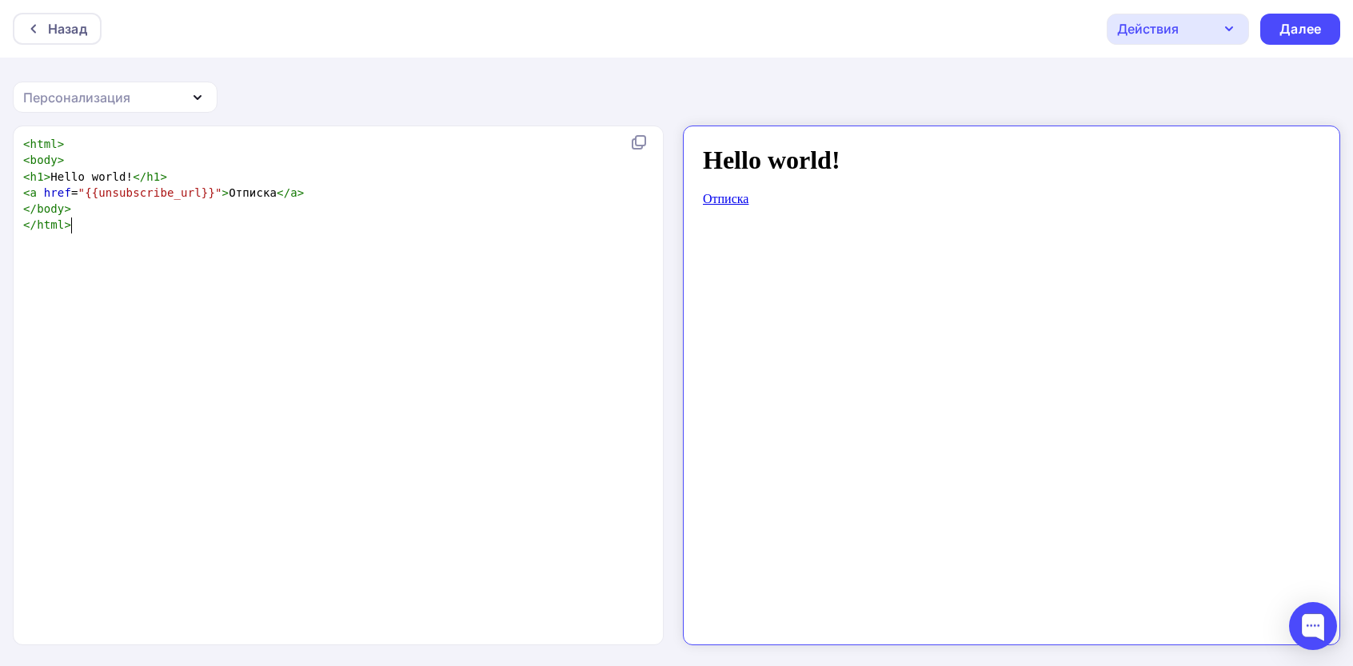
scroll to position [6, 0]
click at [546, 363] on div "xxxxxxxxxx < html > < body > < h1 > Hello world! </ h1 > < a href = "{{unsubscr…" at bounding box center [355, 405] width 670 height 545
type textarea "<html> <body> <h1>Hello world!</h1> <a href="{{unsubscribe_url}}">Отписка</a> <…"
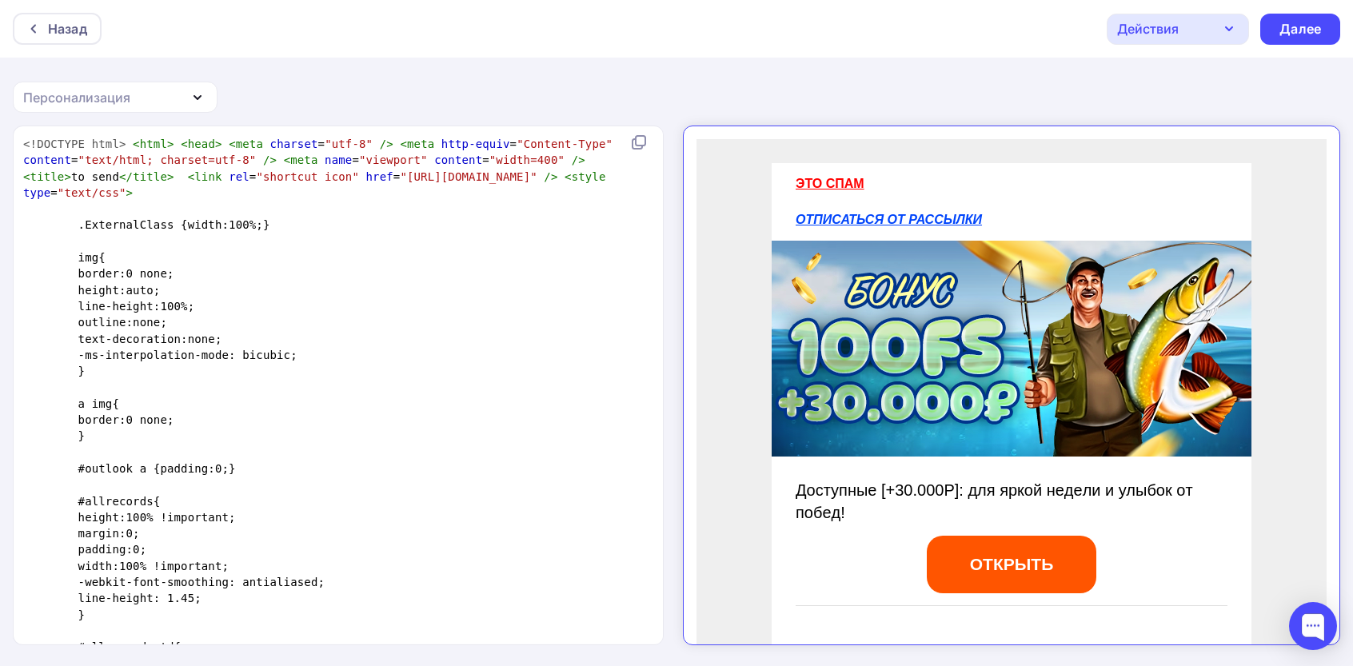
scroll to position [3948, 0]
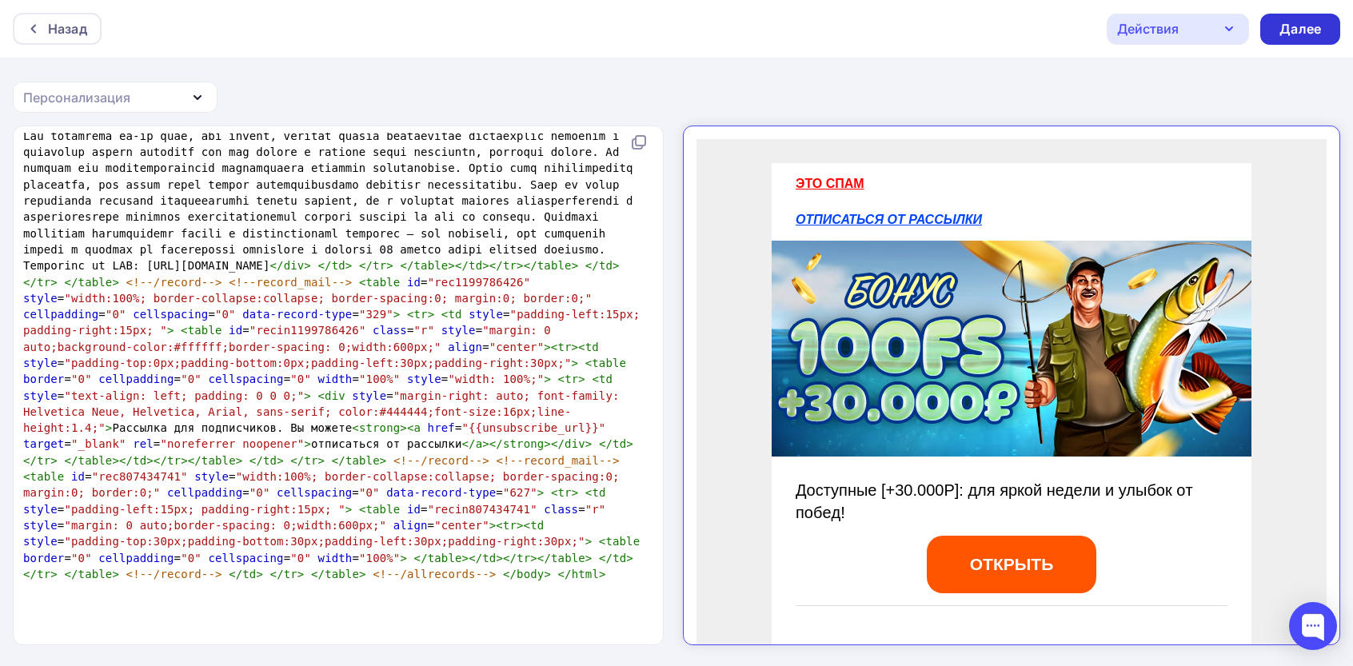
click at [1302, 26] on div "Далее" at bounding box center [1301, 29] width 42 height 18
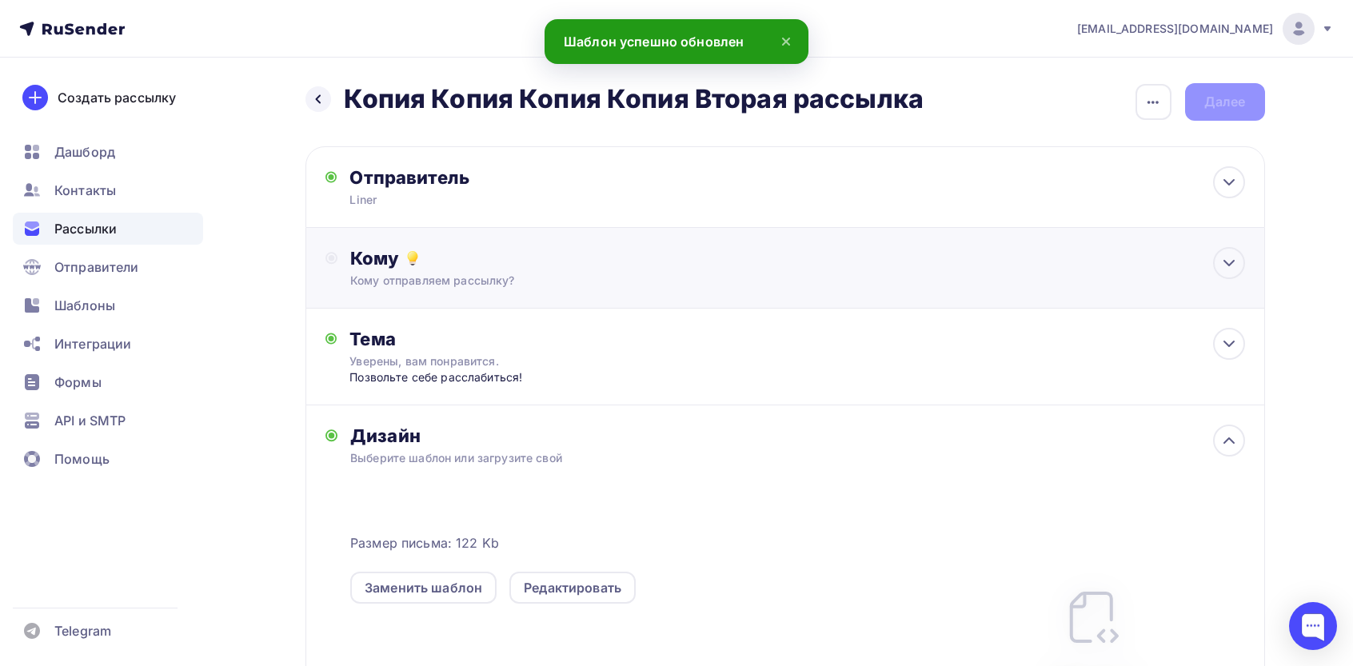
click at [637, 244] on div "Кому Кому отправляем рассылку? Списки получателей Выберите список Все списки id…" at bounding box center [786, 268] width 960 height 81
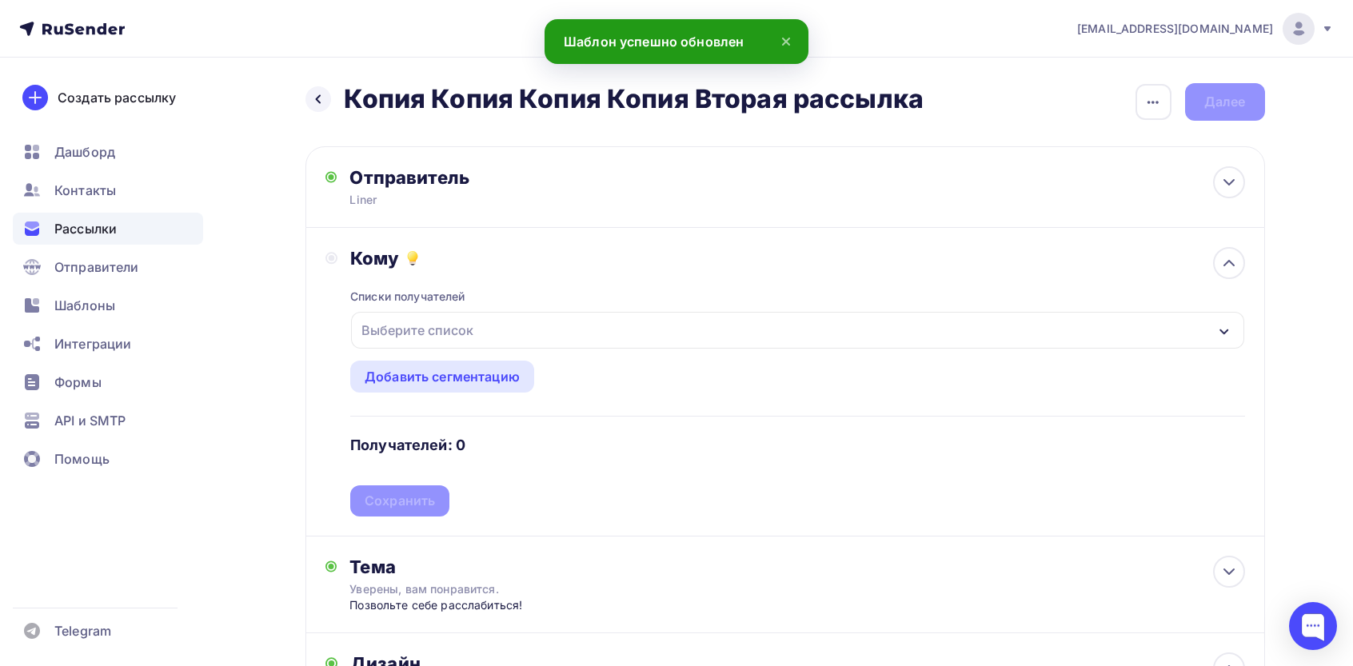
drag, startPoint x: 449, startPoint y: 349, endPoint x: 449, endPoint y: 341, distance: 8.0
click at [449, 350] on div "Списки получателей Выберите список Все списки id 3 подписчики + покупатели курс…" at bounding box center [797, 393] width 894 height 247
click at [448, 336] on div "Выберите список" at bounding box center [417, 330] width 125 height 29
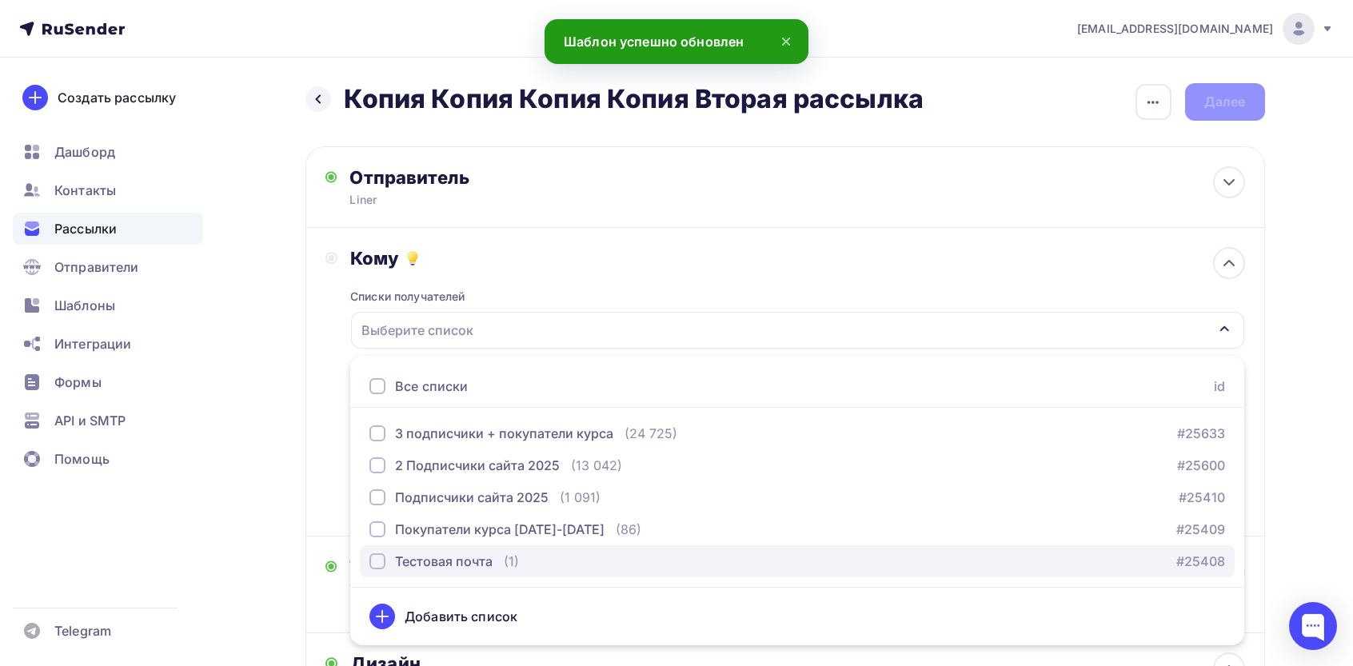
click at [410, 550] on button "Тестовая почта (1) #25408" at bounding box center [797, 561] width 875 height 32
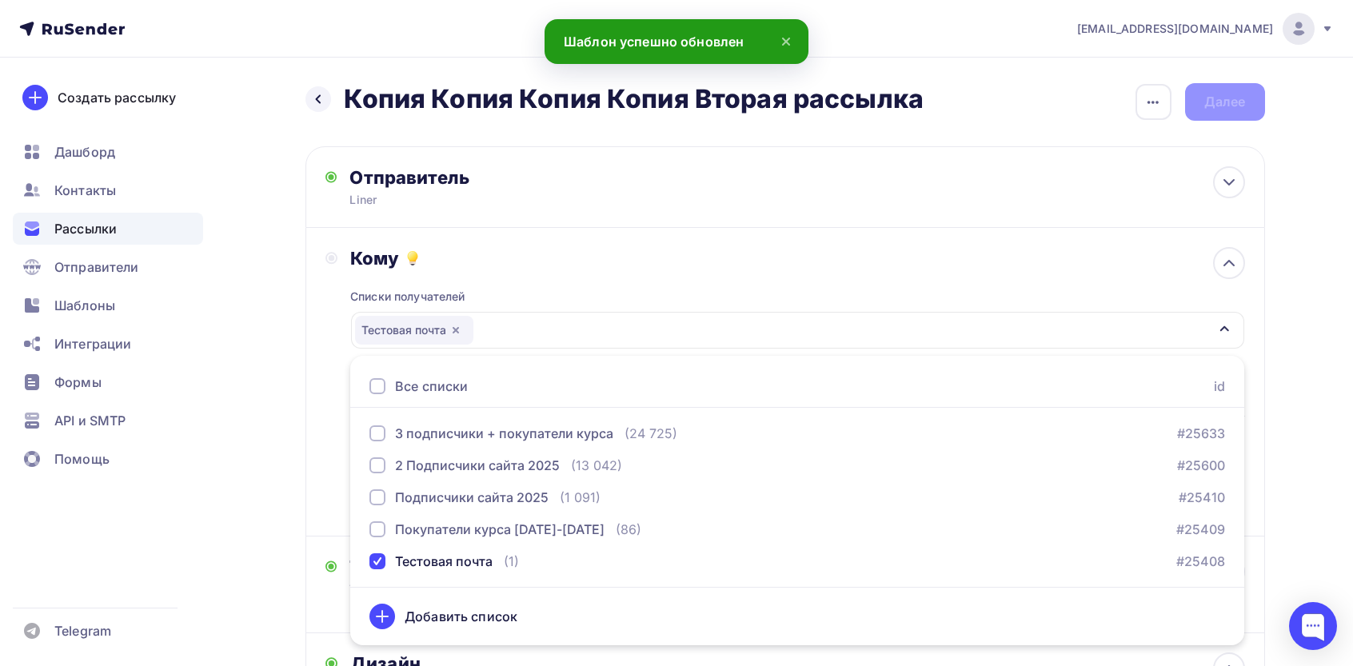
click at [306, 442] on div "Кому Списки получателей Тестовая почта Все списки id 3 подписчики + покупатели …" at bounding box center [786, 382] width 960 height 309
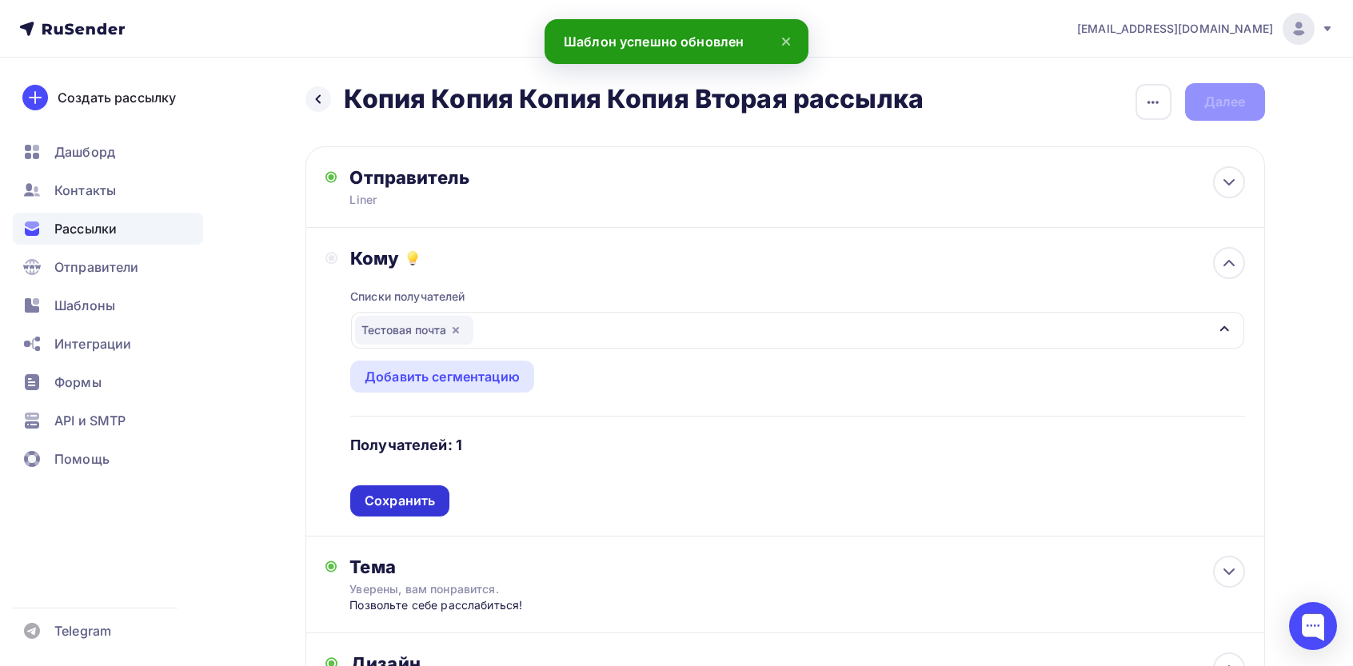
click at [393, 498] on div "Сохранить" at bounding box center [400, 501] width 70 height 18
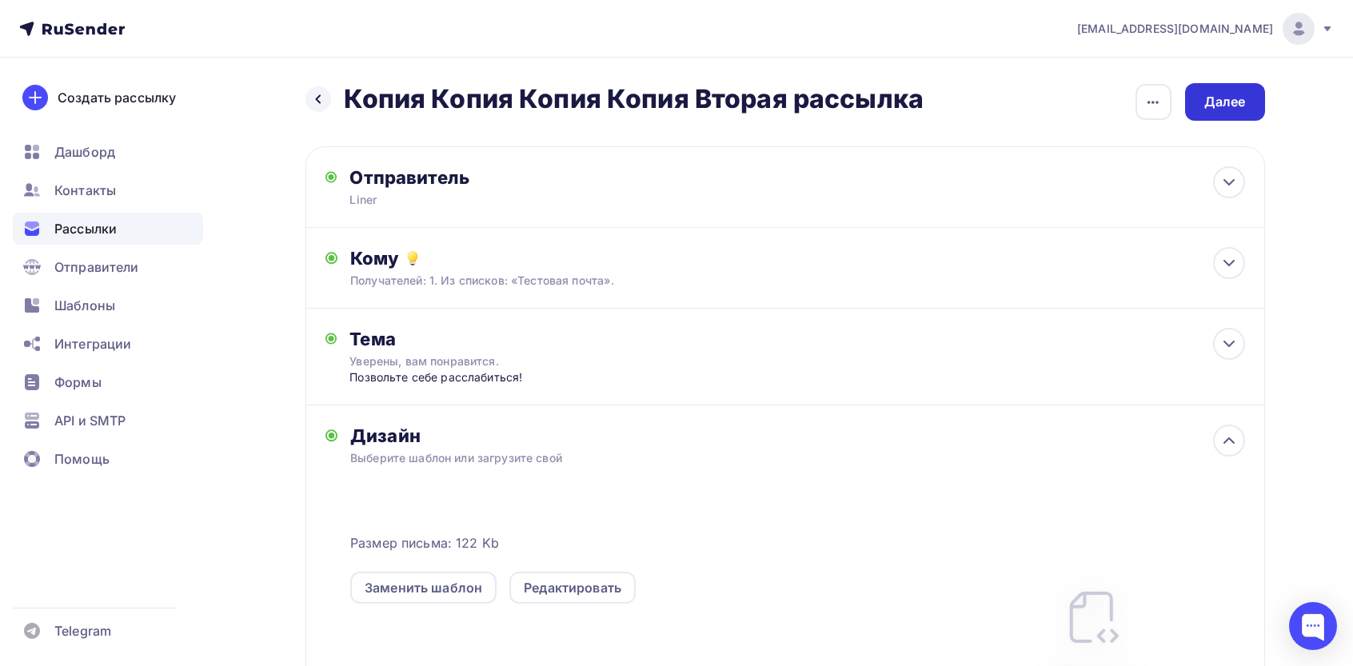
click at [1225, 103] on div "Далее" at bounding box center [1226, 102] width 42 height 18
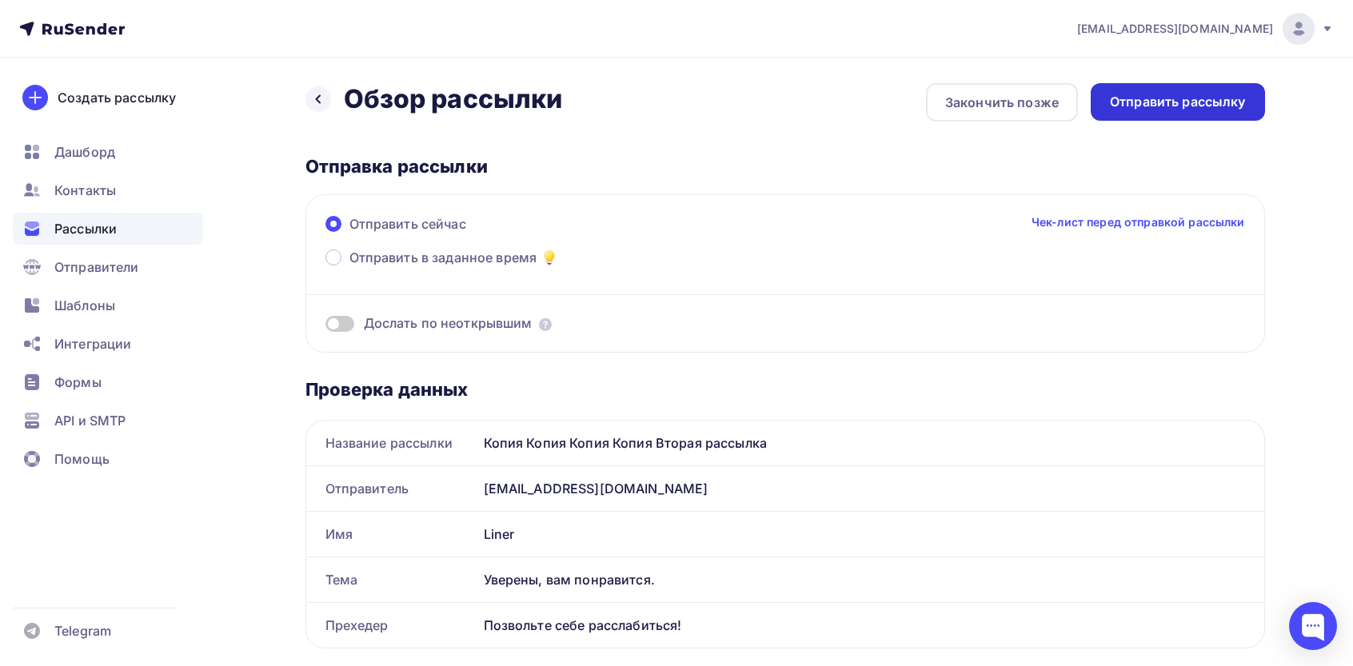
click at [1186, 98] on div "Отправить рассылку" at bounding box center [1178, 102] width 136 height 18
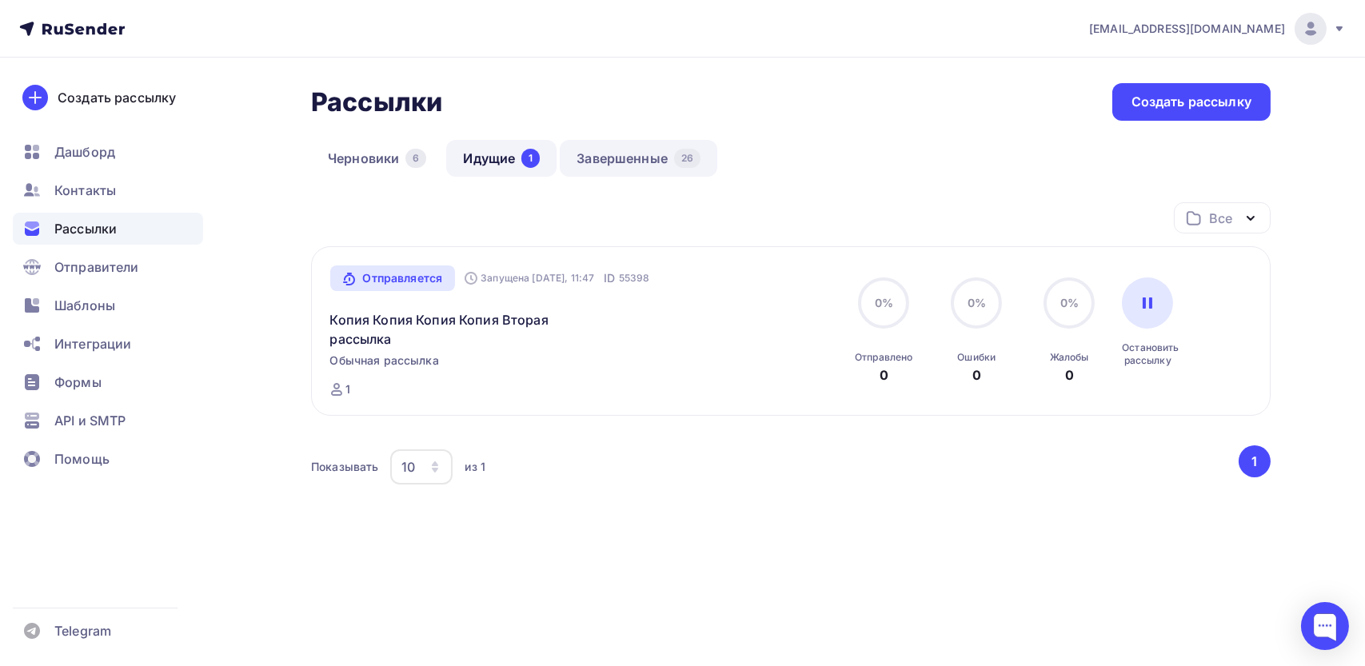
click at [620, 158] on link "Завершенные 26" at bounding box center [639, 158] width 158 height 37
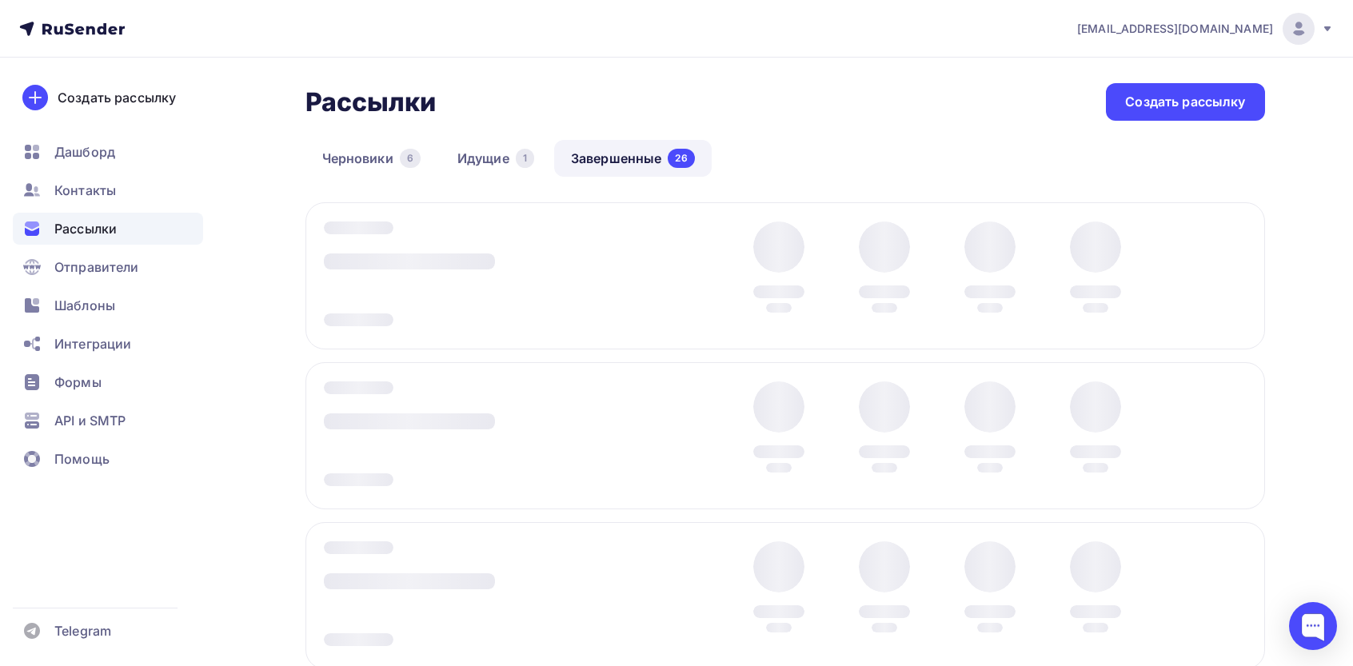
click at [1224, 279] on div at bounding box center [786, 275] width 960 height 147
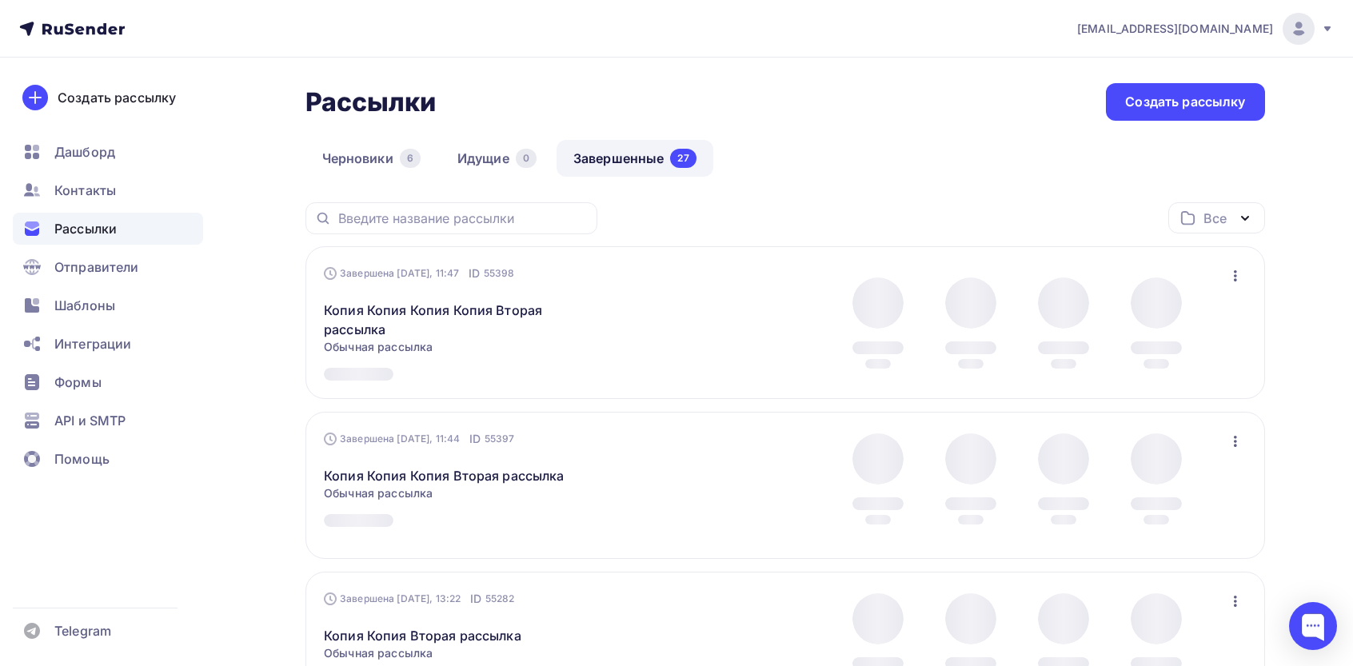
click at [1225, 250] on div "Завершена Сегодня, 11:47 ID 55398 Копия Копия Копия Копия Вторая рассылка Стати…" at bounding box center [786, 322] width 960 height 153
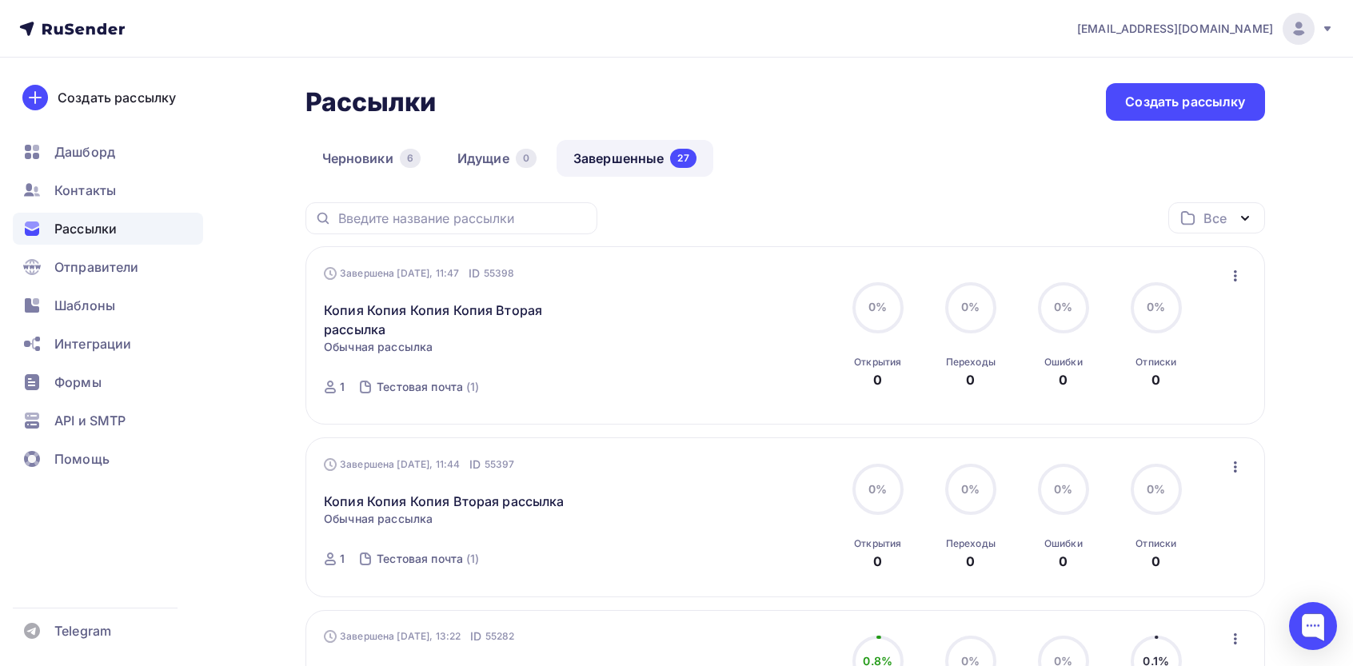
click at [1221, 281] on div "Завершена Сегодня, 11:47 ID 55398 Копия Копия Копия Копия Вторая рассылка Стати…" at bounding box center [785, 336] width 922 height 141
click at [1229, 280] on icon "button" at bounding box center [1235, 275] width 19 height 19
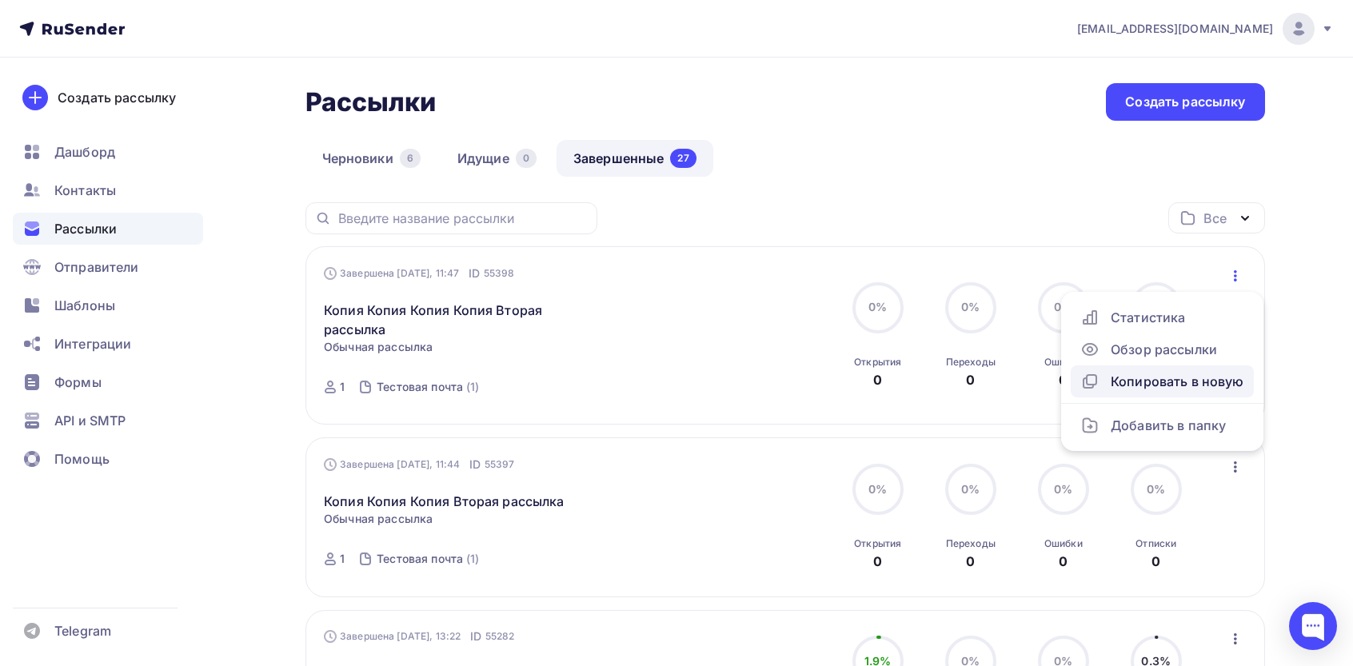
click at [1145, 376] on div "Копировать в новую" at bounding box center [1163, 381] width 164 height 19
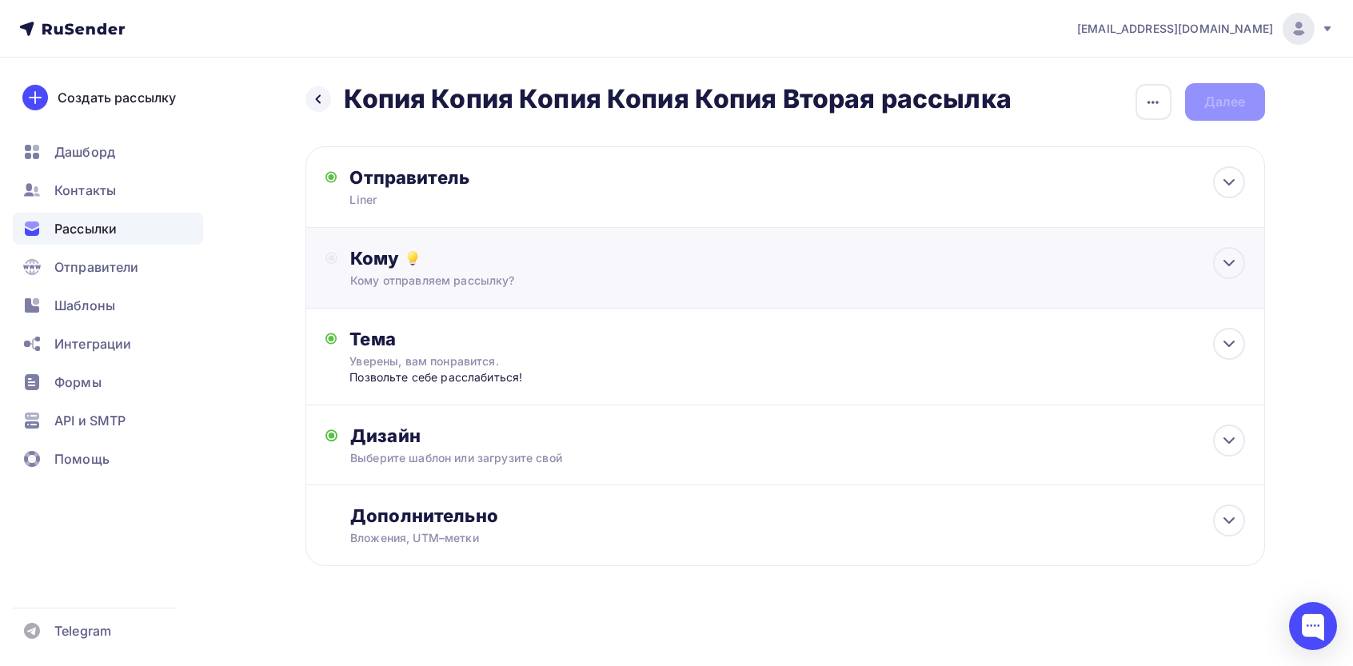
click at [521, 289] on div "Кому Кому отправляем рассылку? Списки получателей Выберите список Все списки id…" at bounding box center [786, 268] width 960 height 81
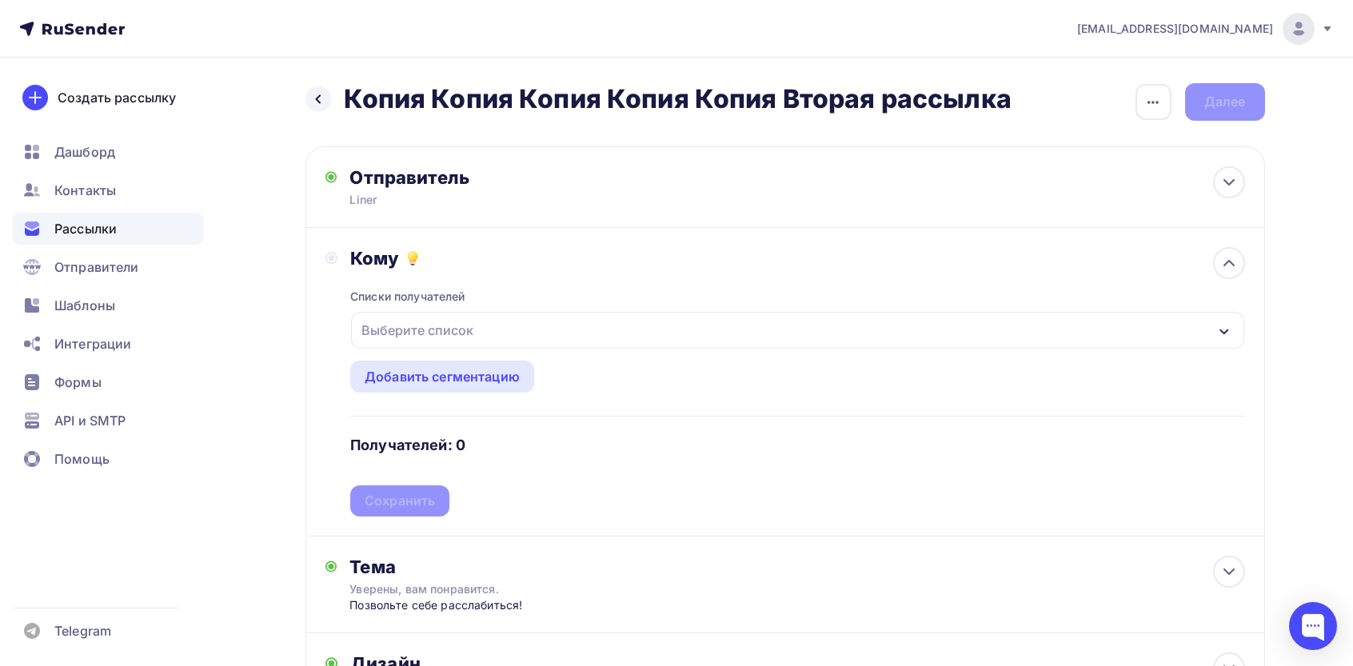
click at [451, 326] on div "Выберите список" at bounding box center [417, 330] width 125 height 29
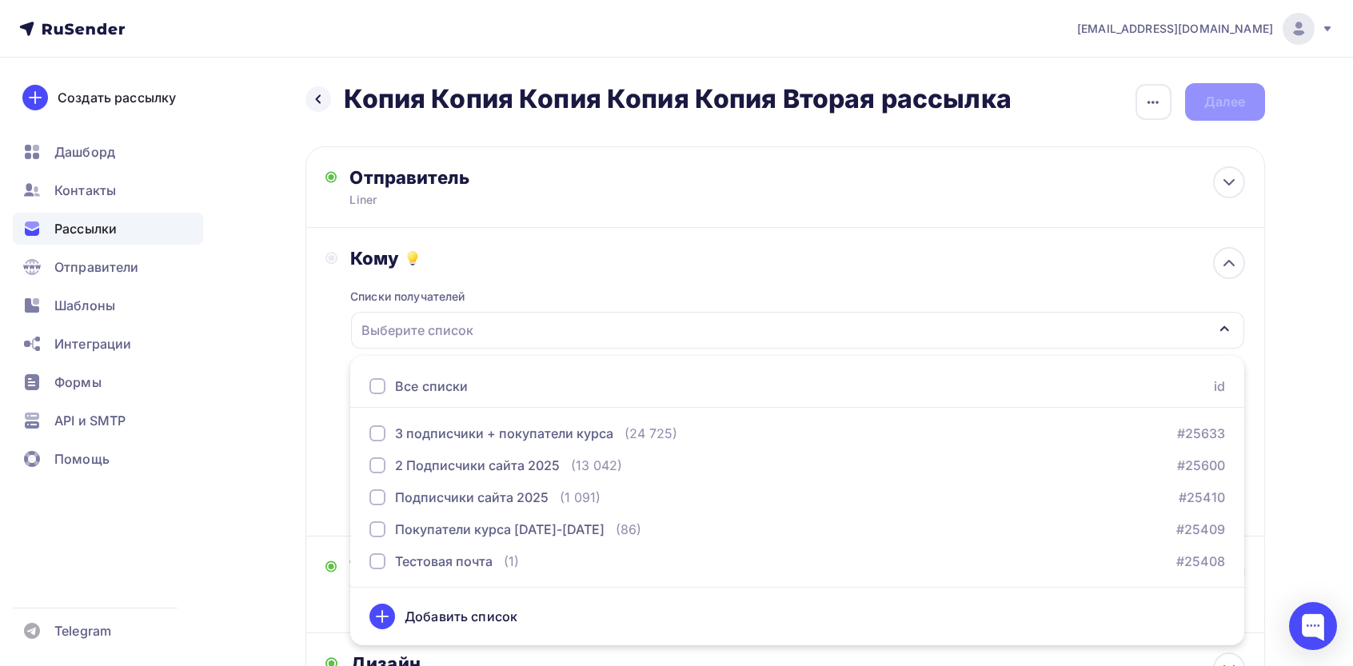
click at [395, 394] on div "Все списки" at bounding box center [431, 386] width 73 height 19
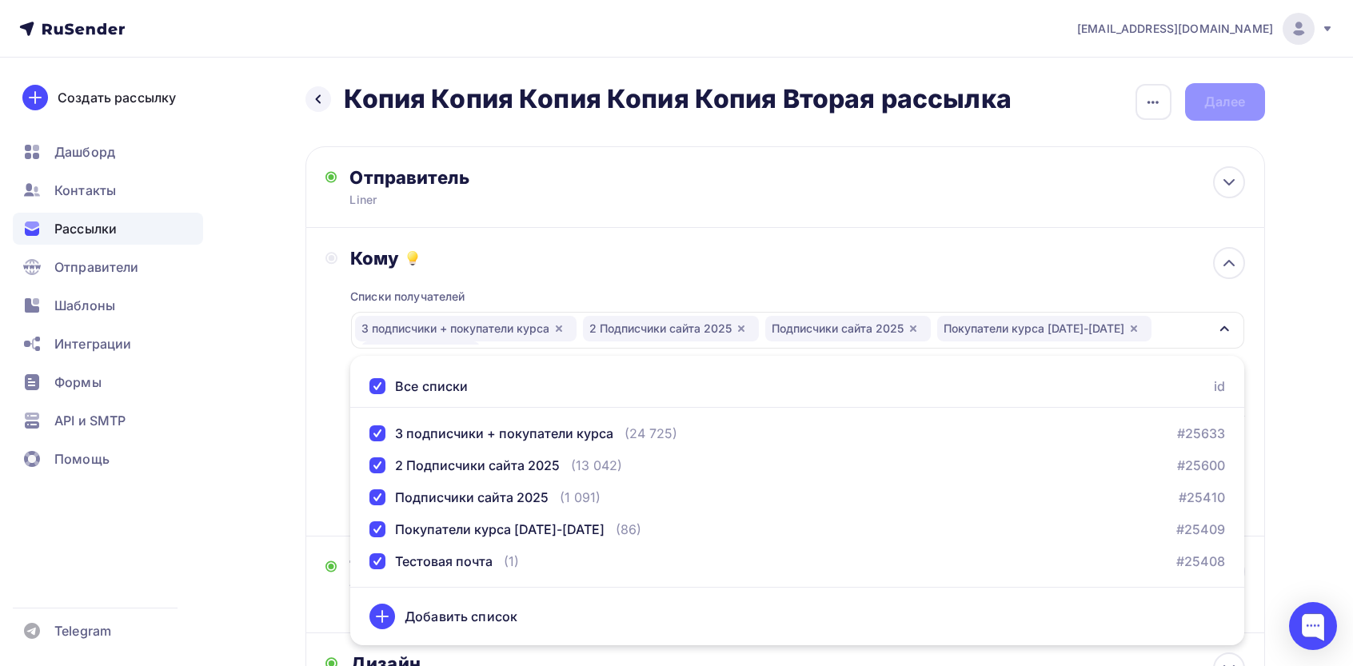
click at [279, 365] on div "Назад Копия Копия Копия Копия Копия Вторая рассылка Копия Копия Копия Копия Коп…" at bounding box center [677, 478] width 1311 height 840
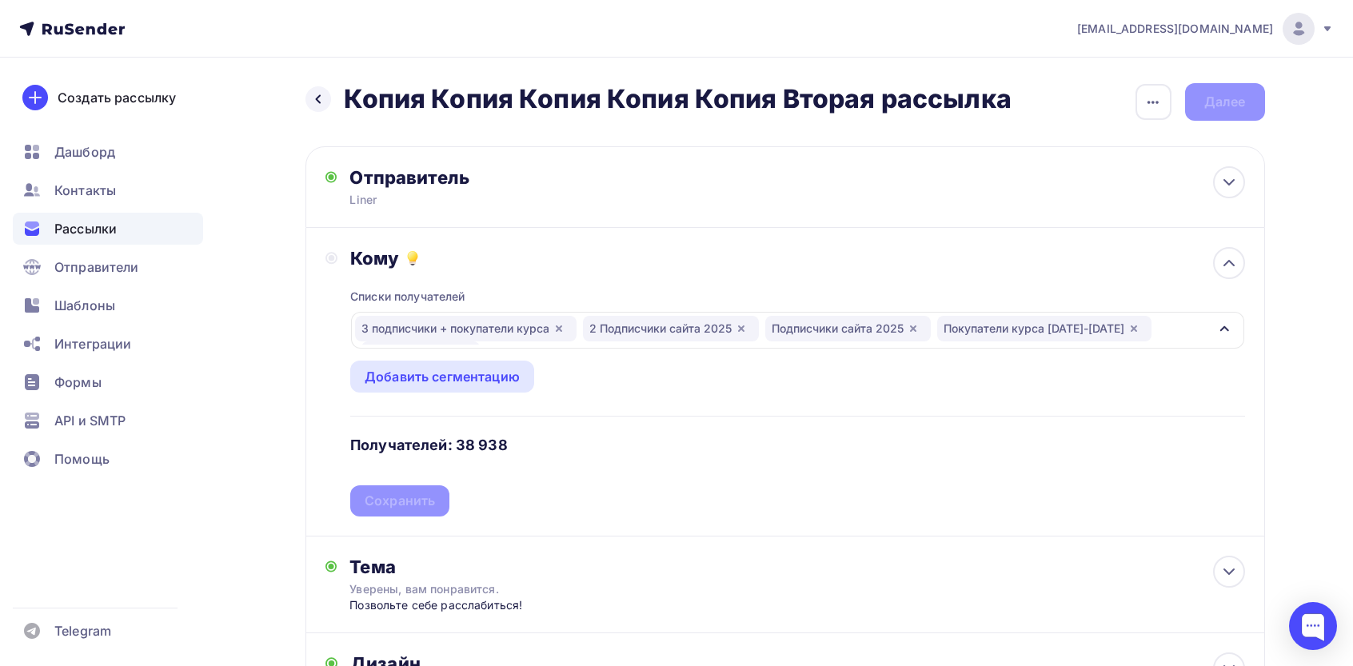
click at [373, 494] on div "Списки получателей 3 подписчики + покупатели курса 2 Подписчики сайта 2025 Подп…" at bounding box center [797, 393] width 894 height 247
click at [387, 501] on div "Сохранить" at bounding box center [400, 501] width 70 height 18
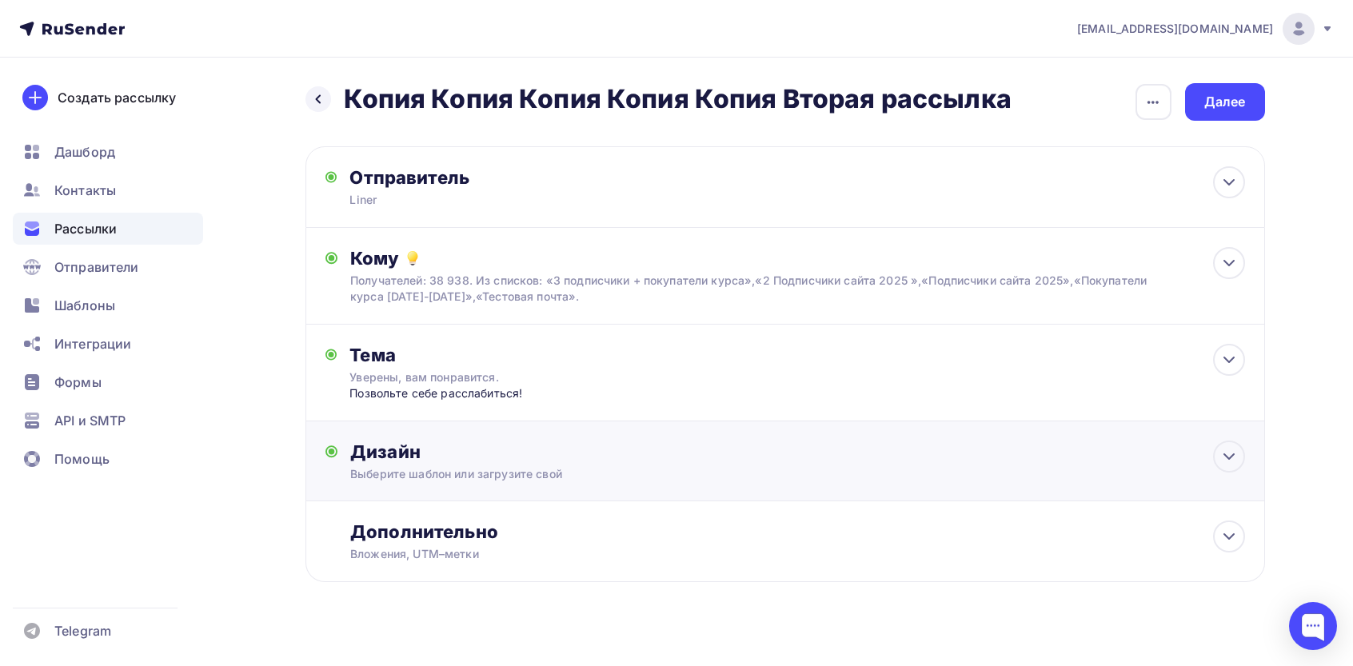
click at [461, 465] on div "Дизайн Выберите шаблон или загрузите свой Размер письма: 122 Kb Заменить шаблон…" at bounding box center [797, 462] width 894 height 42
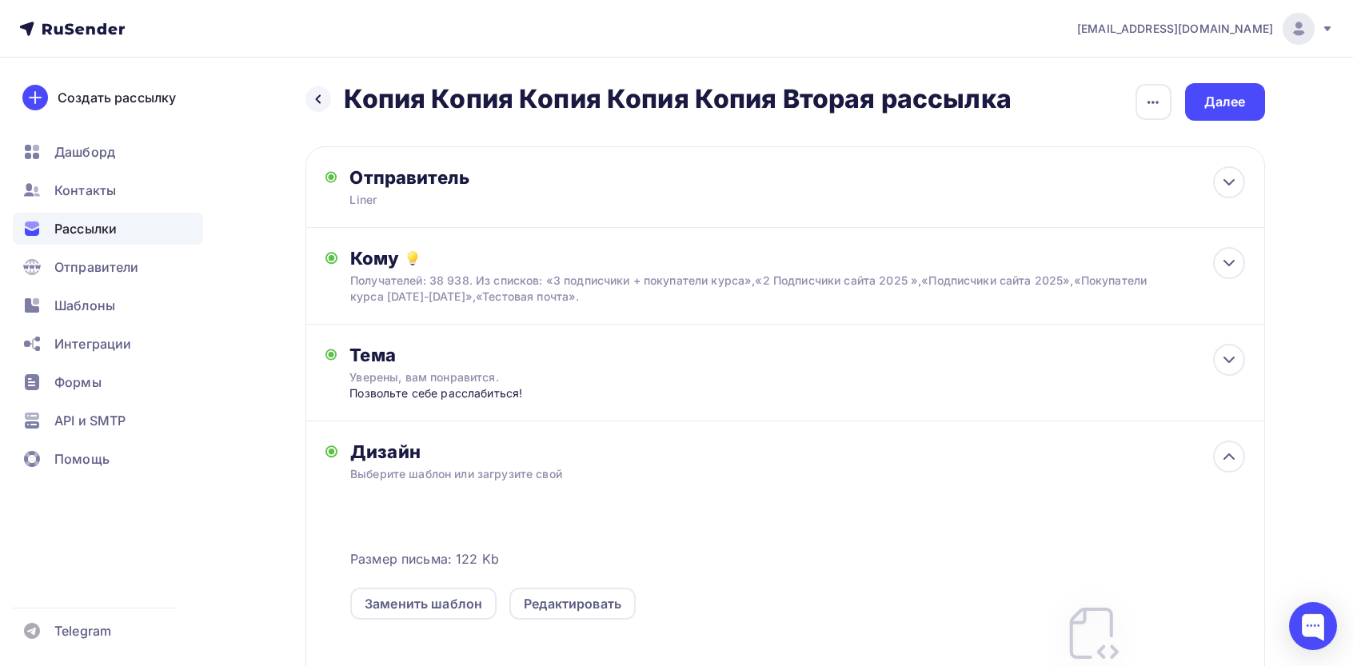
click at [413, 629] on div "Размер письма: 122 Kb Заменить шаблон Редактировать HTML шаблон" at bounding box center [797, 641] width 894 height 266
click at [426, 605] on div "Заменить шаблон" at bounding box center [424, 603] width 118 height 19
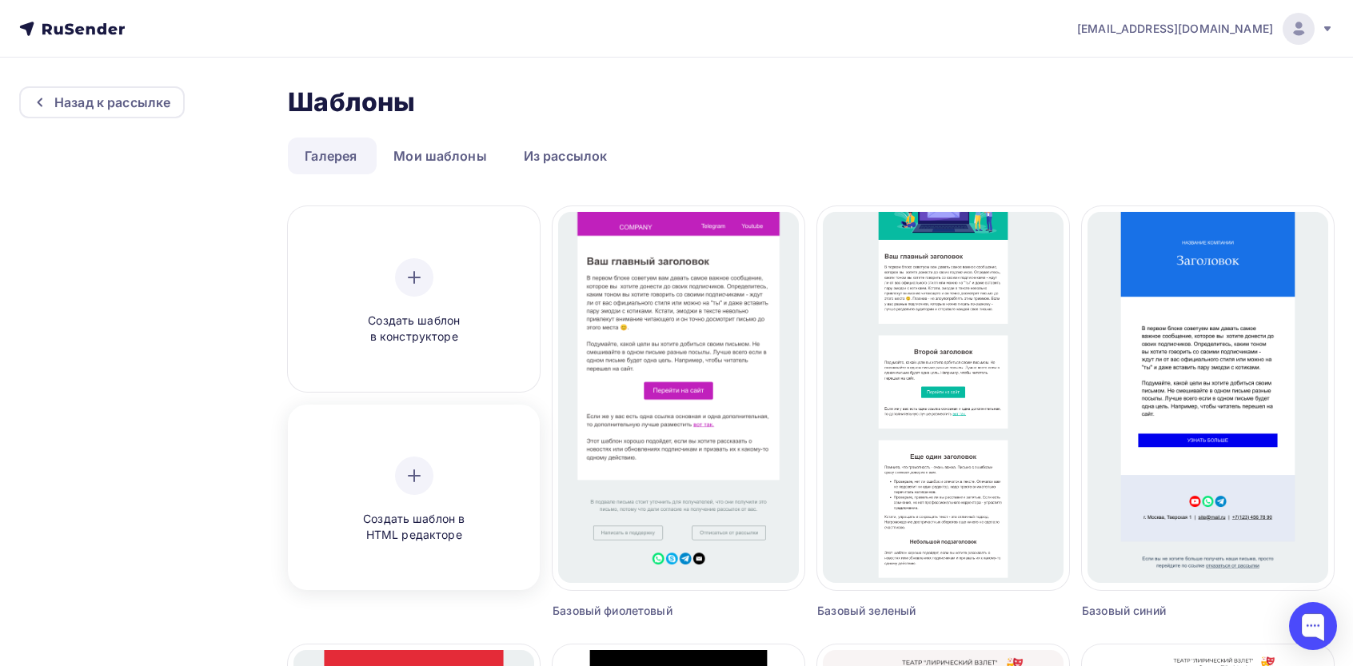
click at [388, 491] on div "Создать шаблон в HTML редакторе" at bounding box center [414, 500] width 152 height 87
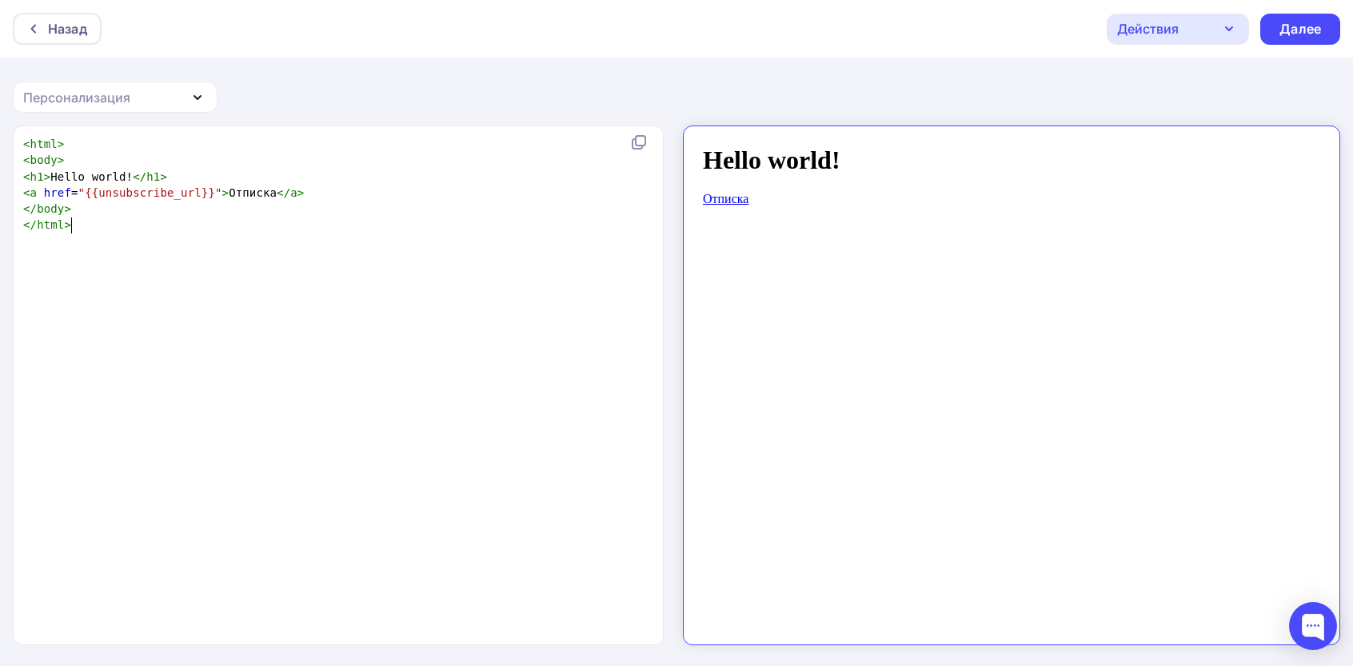
click at [507, 317] on div "xxxxxxxxxx < html > < body > < h1 > Hello world! </ h1 > < a href = "{{unsubscr…" at bounding box center [355, 405] width 670 height 545
type textarea "<html> <body> <h1>Hello world!</h1> <a href="{{unsubscribe_url}}">Отписка</a> <…"
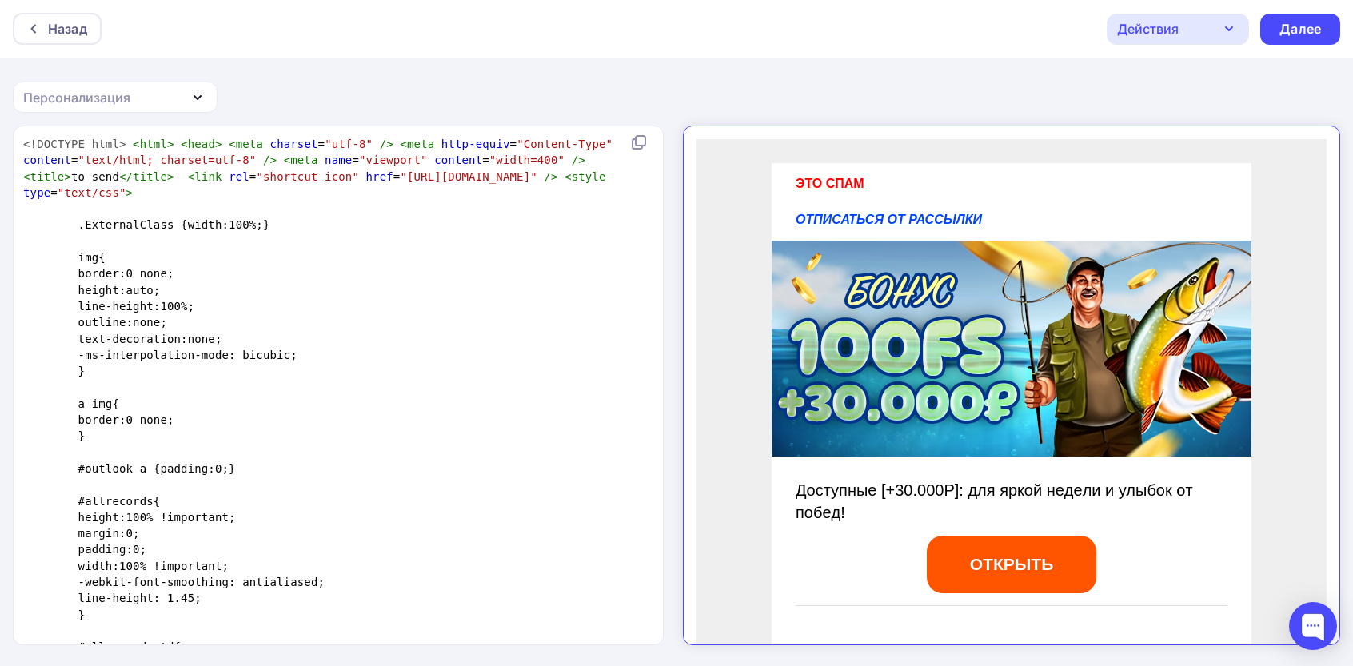
scroll to position [3591, 0]
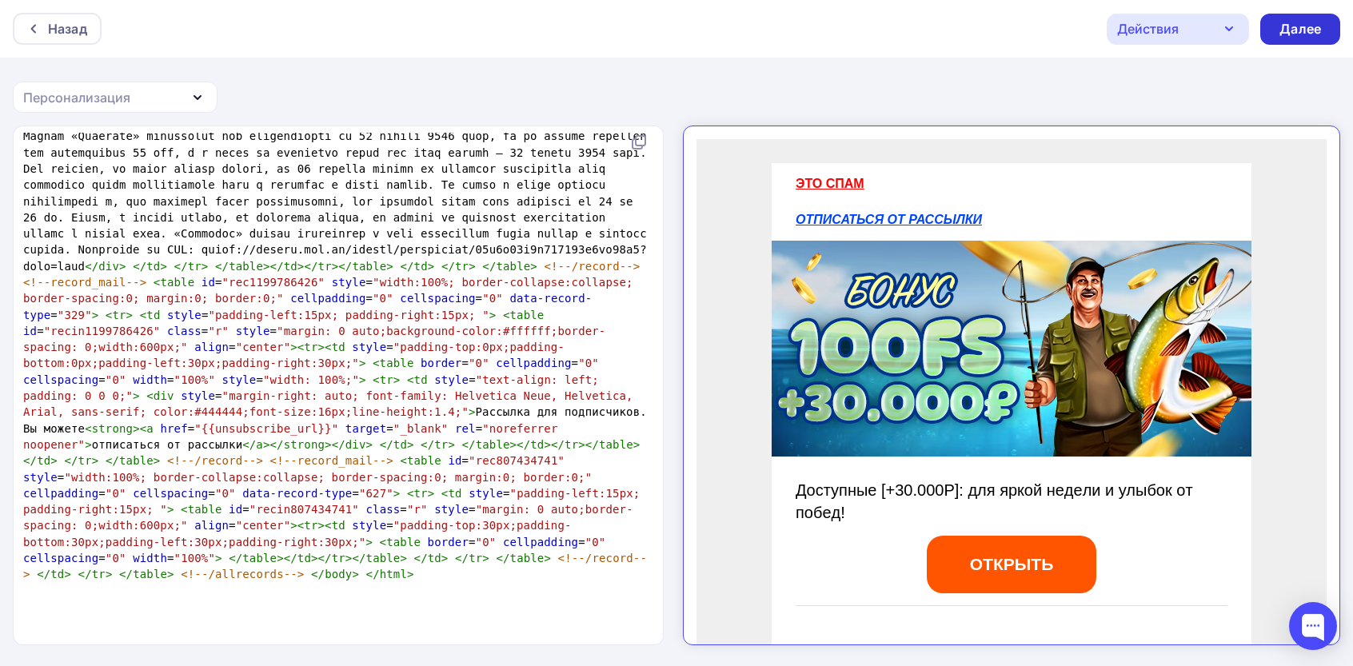
click at [1292, 32] on div "Далее" at bounding box center [1301, 29] width 42 height 18
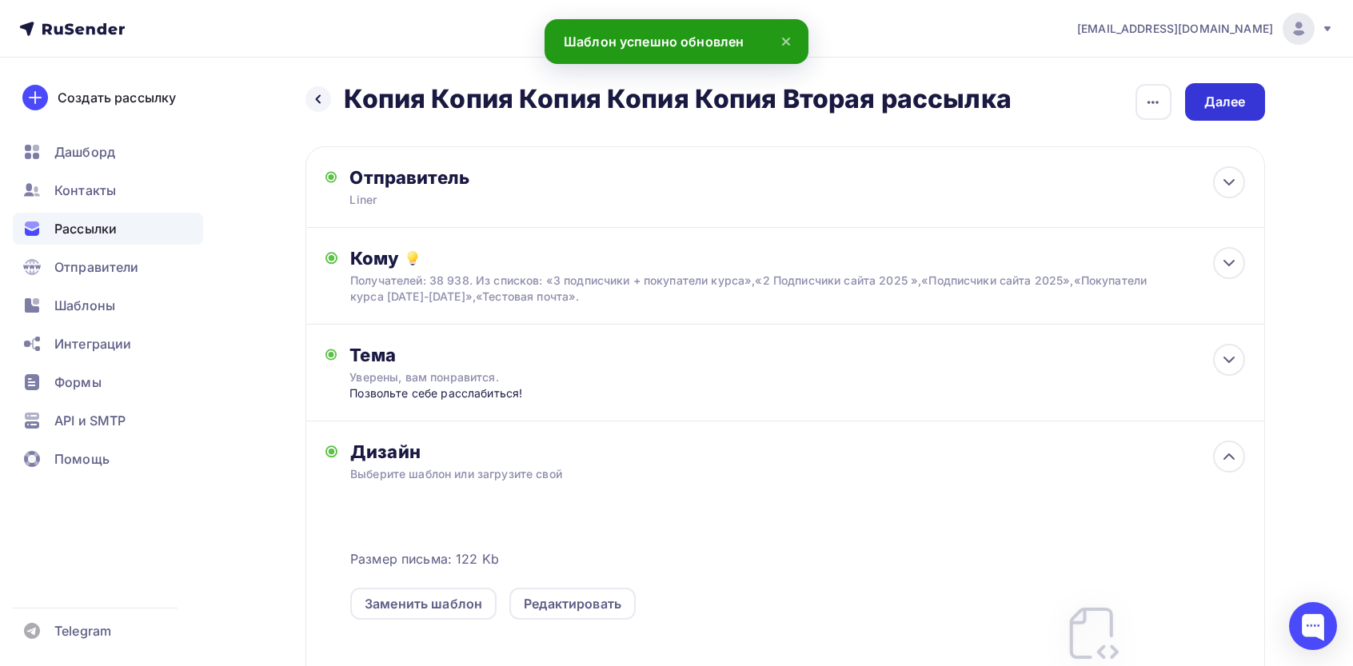
click at [1217, 98] on div "Далее" at bounding box center [1226, 102] width 42 height 18
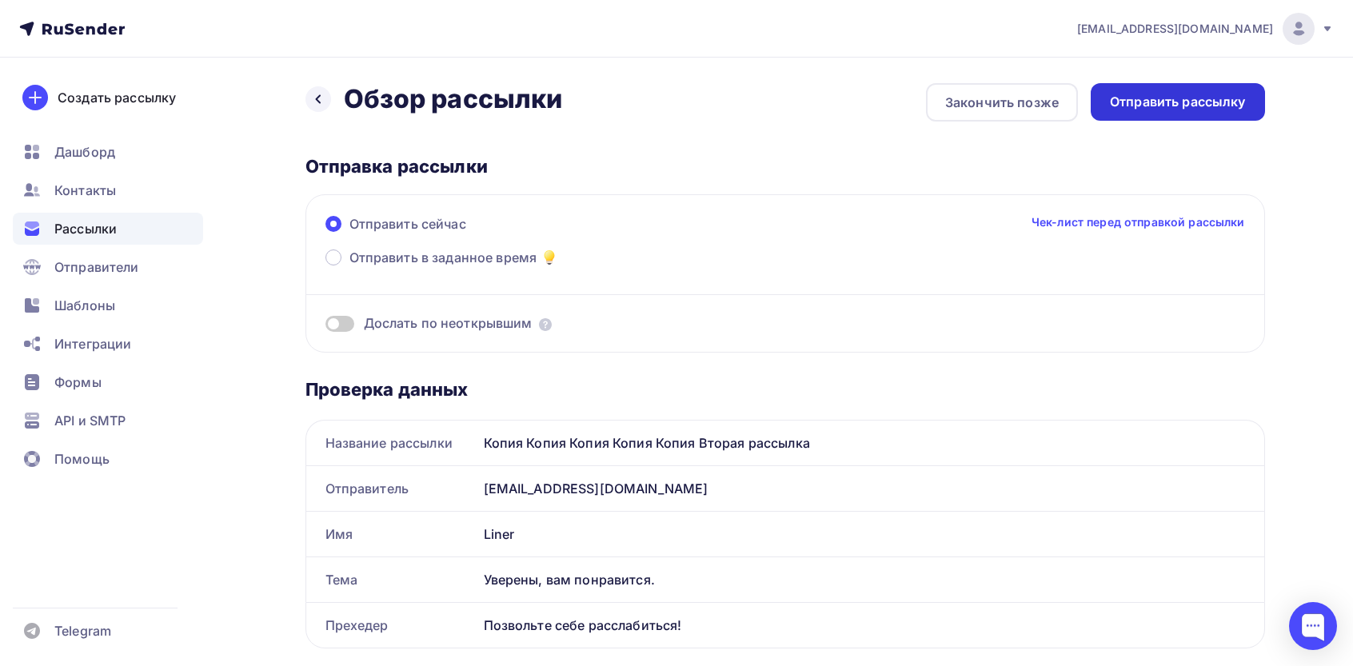
click at [1153, 106] on div "Отправить рассылку" at bounding box center [1178, 102] width 136 height 18
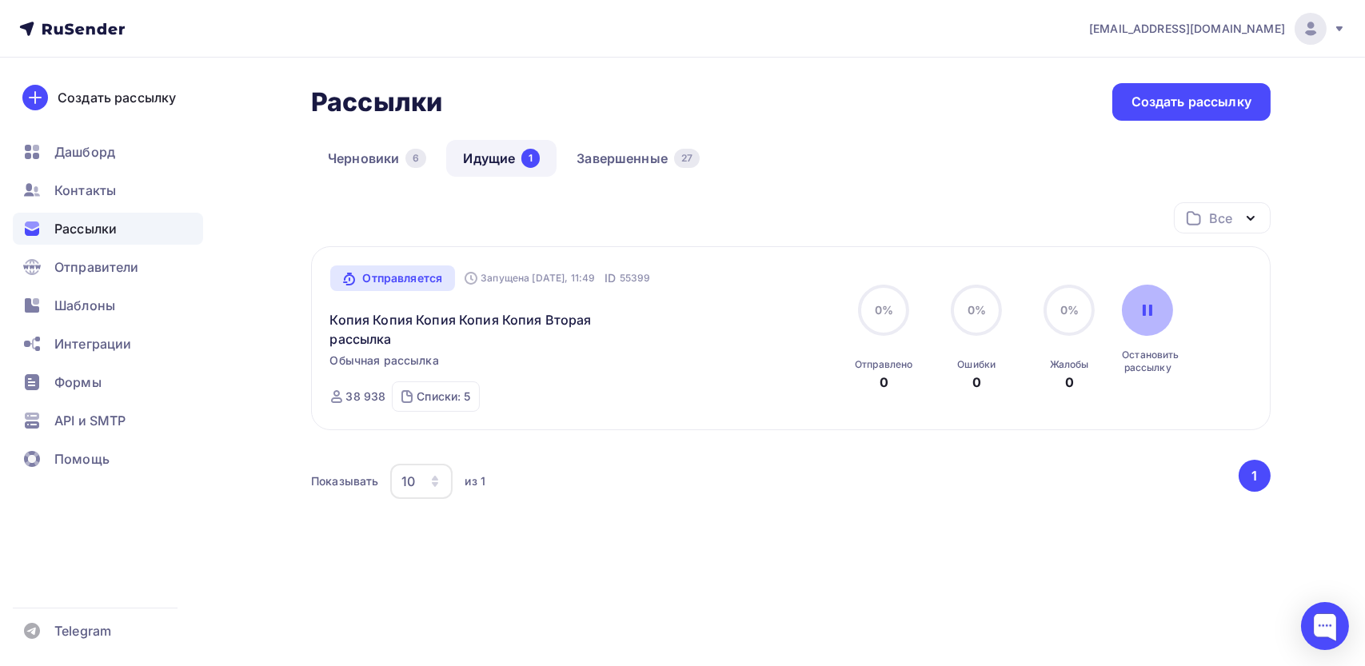
click at [1127, 315] on div at bounding box center [1147, 310] width 51 height 51
click at [1142, 303] on div at bounding box center [1147, 310] width 51 height 51
click at [1154, 309] on icon at bounding box center [1147, 310] width 13 height 13
